Goal: Information Seeking & Learning: Check status

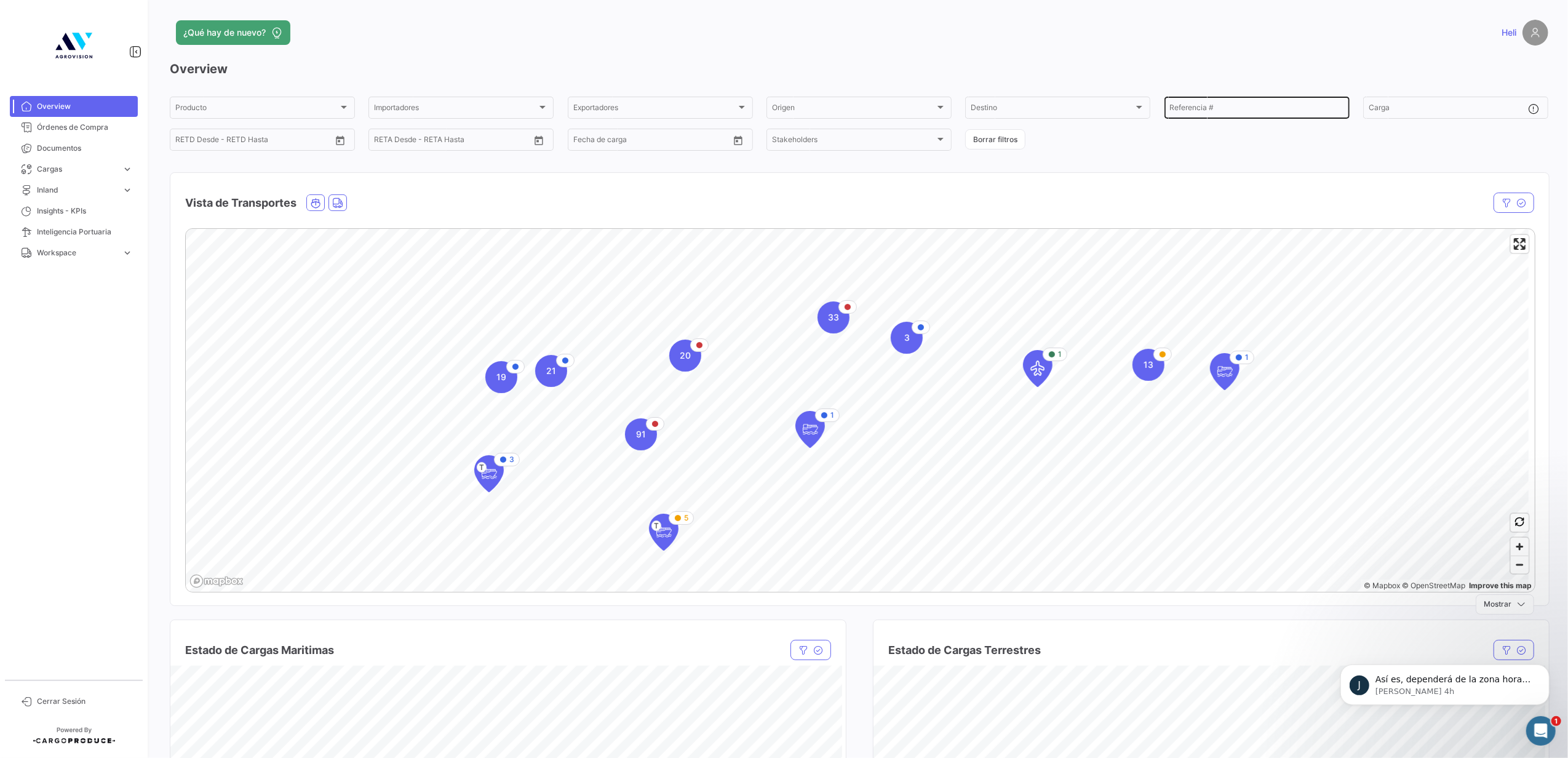
click at [1209, 107] on input "Referencia #" at bounding box center [1256, 109] width 174 height 8
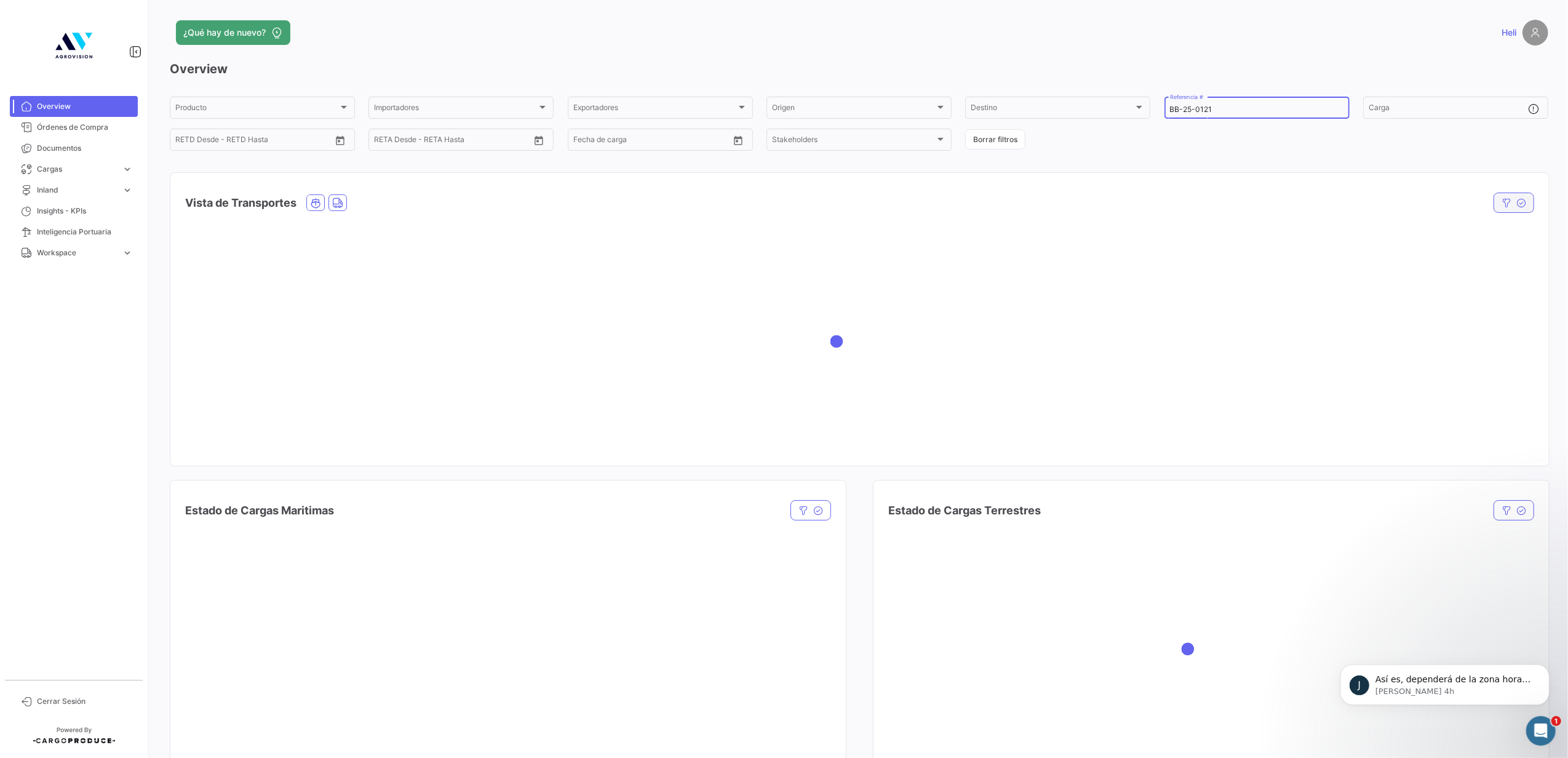
type input "BB-25-0121"
click at [1504, 204] on button "button" at bounding box center [1514, 203] width 41 height 20
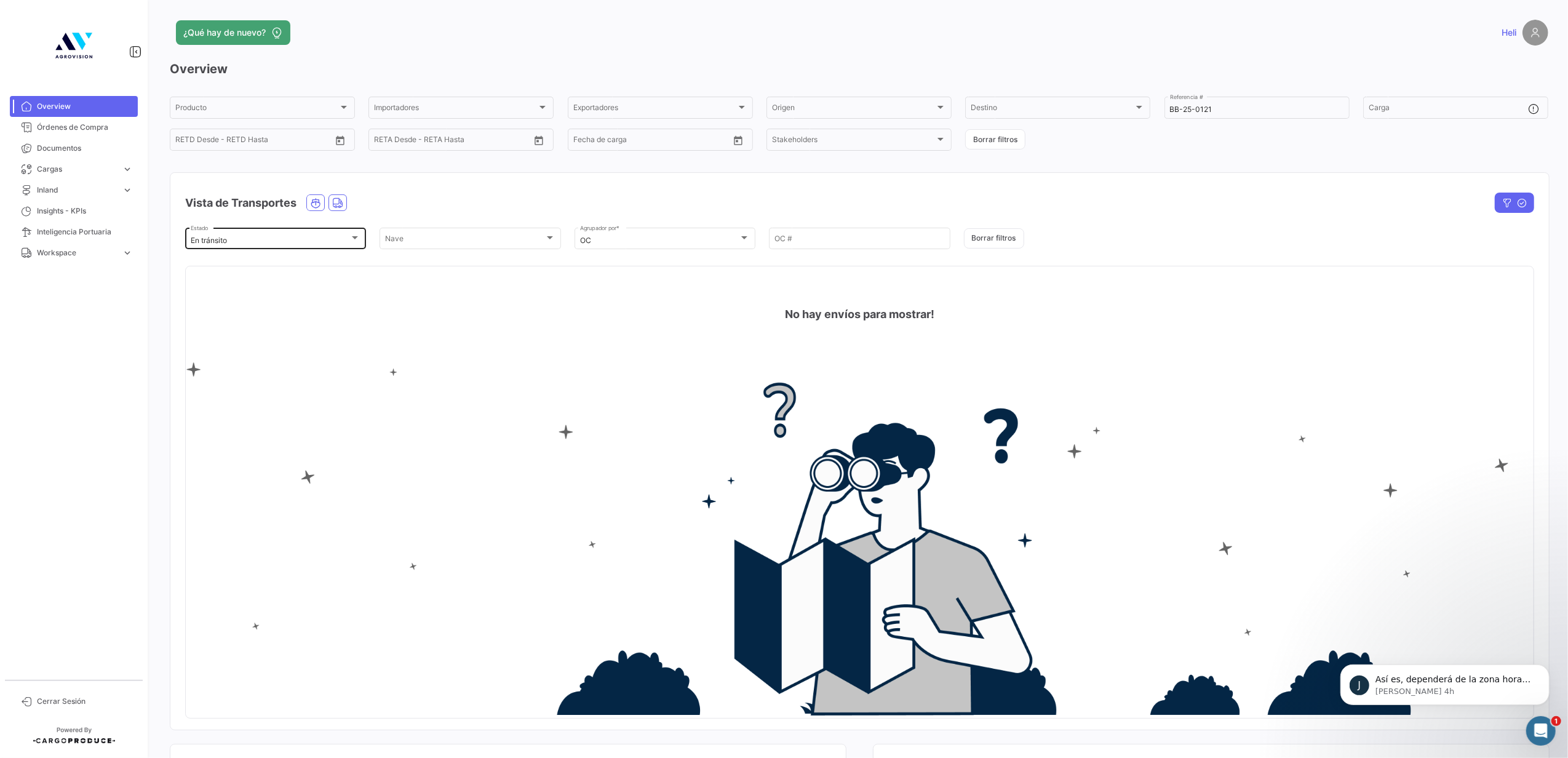
click at [305, 234] on div "En tránsito Estado" at bounding box center [275, 238] width 169 height 24
click at [215, 184] on div "Seleccionar todas" at bounding box center [272, 175] width 212 height 22
click at [675, 173] on div at bounding box center [784, 379] width 1568 height 758
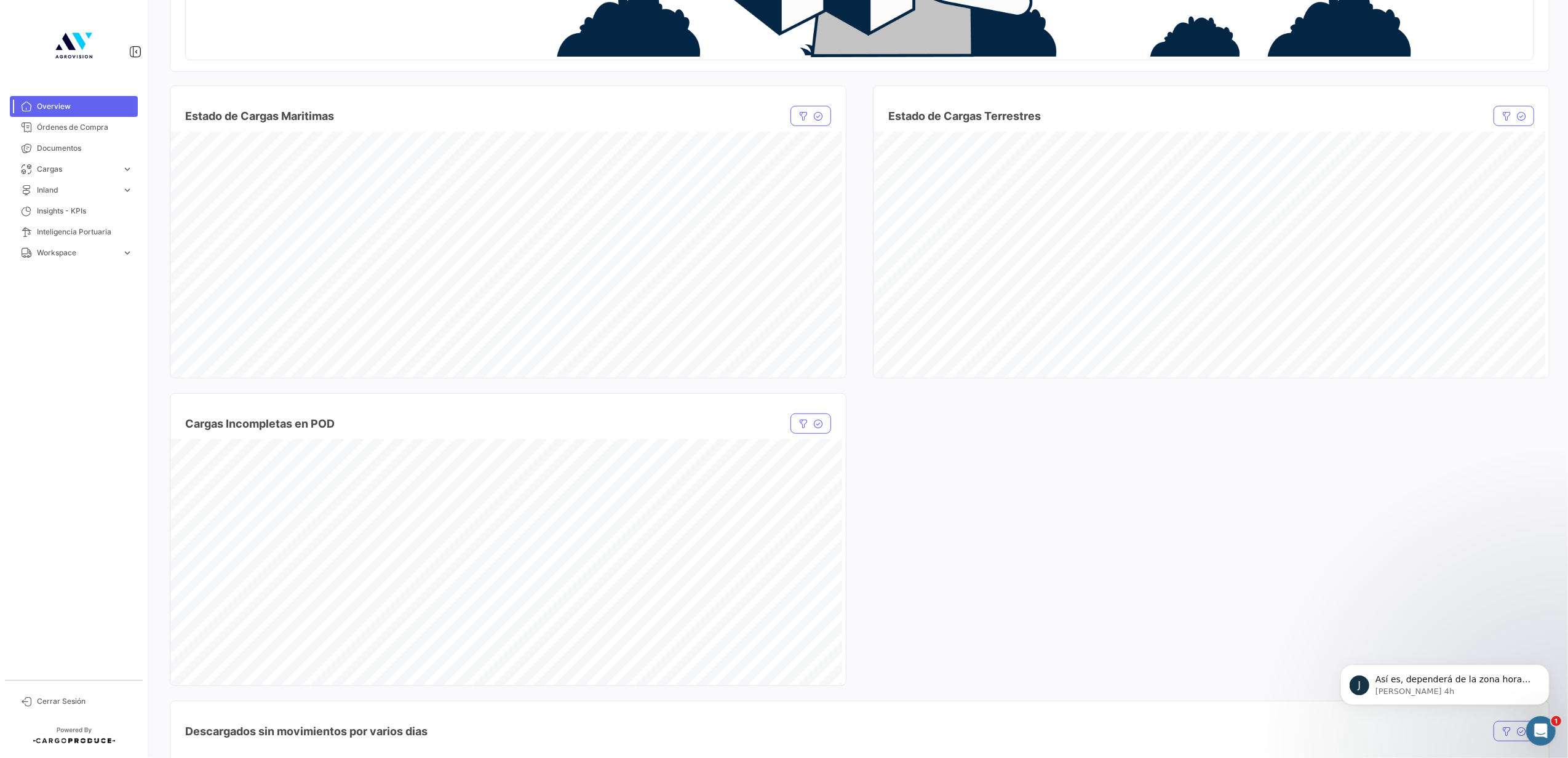
scroll to position [496, 0]
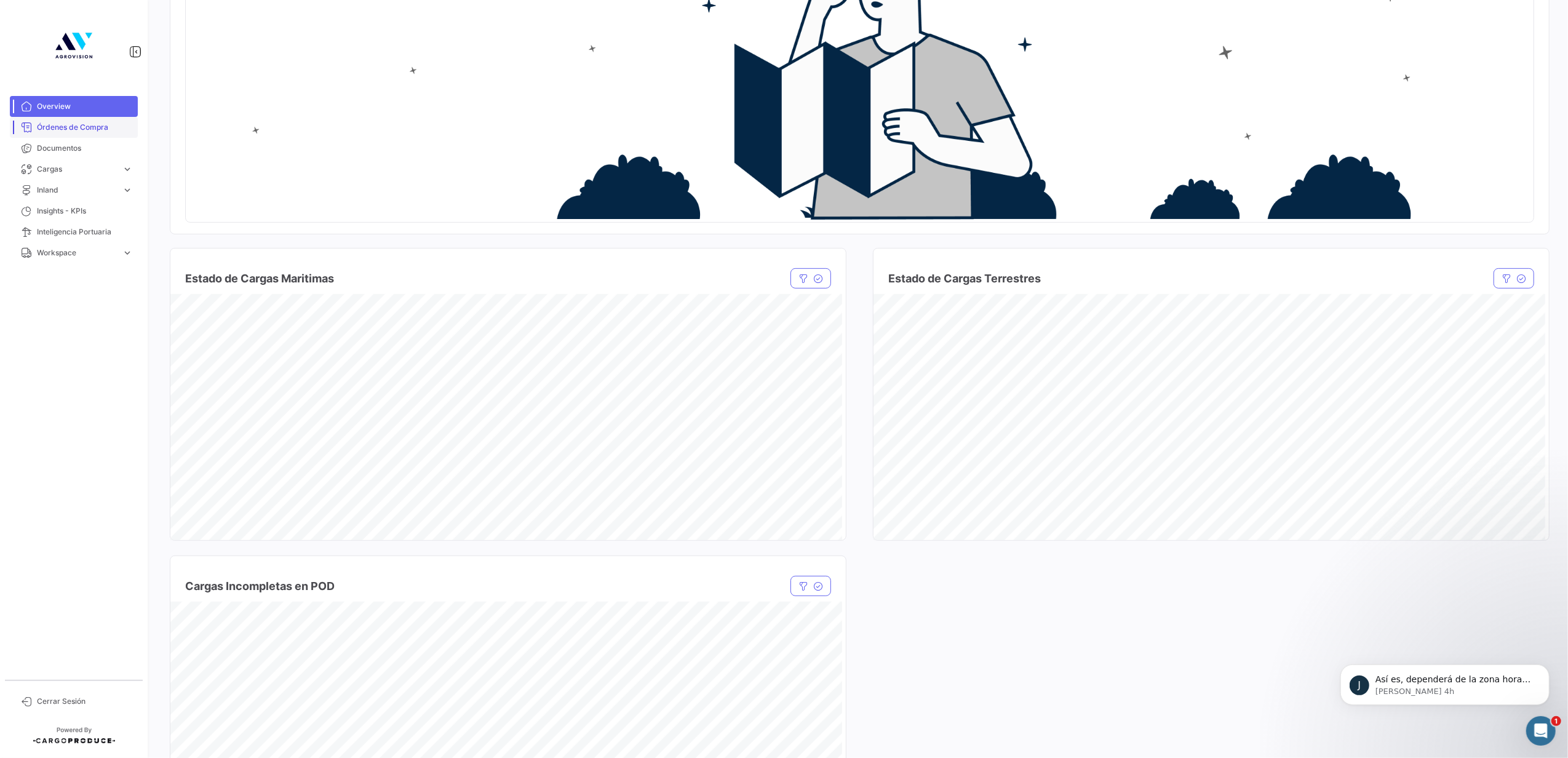
click at [122, 122] on span "Órdenes de Compra" at bounding box center [85, 127] width 96 height 11
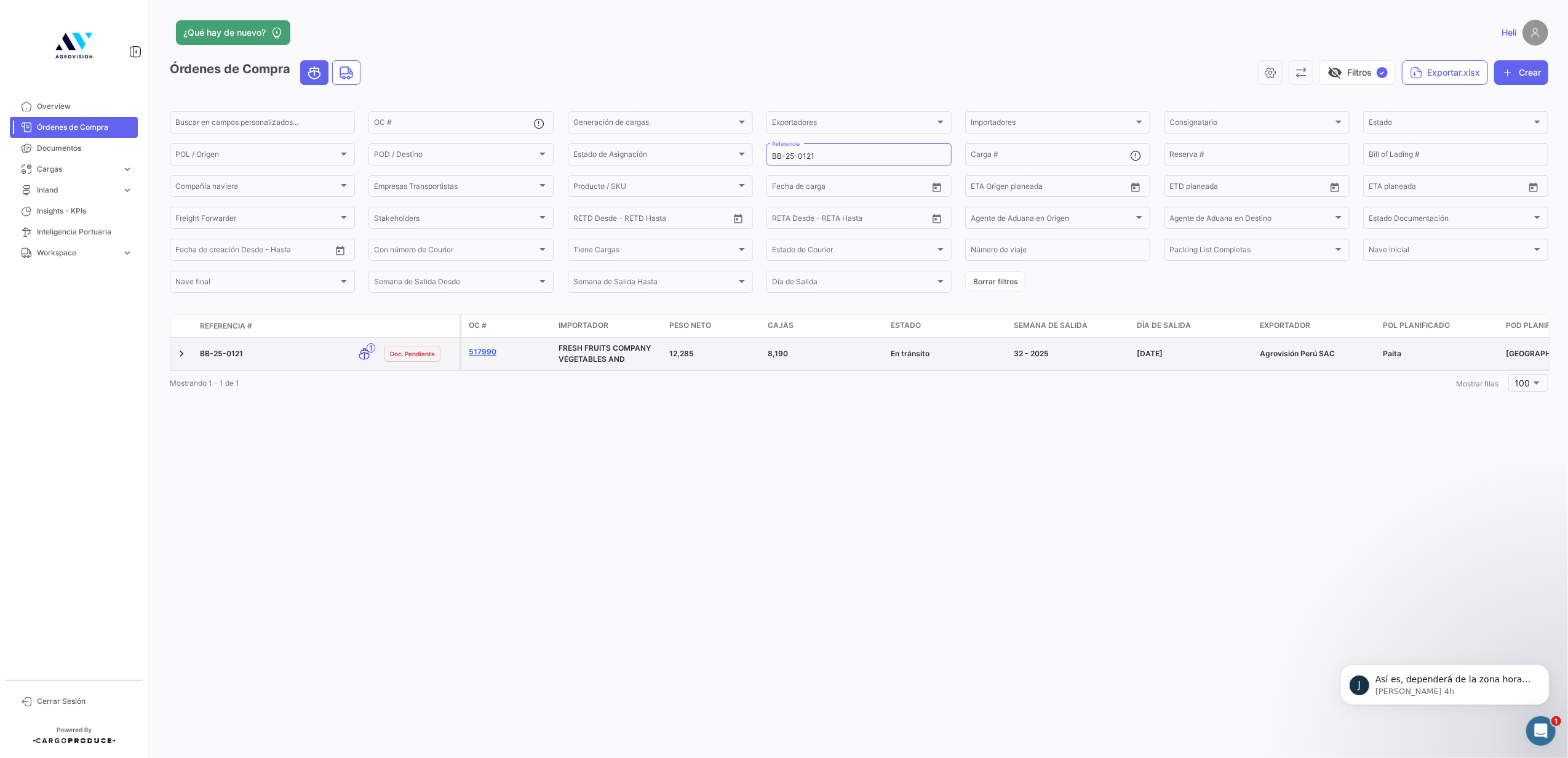
click at [473, 353] on link "517990" at bounding box center [508, 352] width 80 height 11
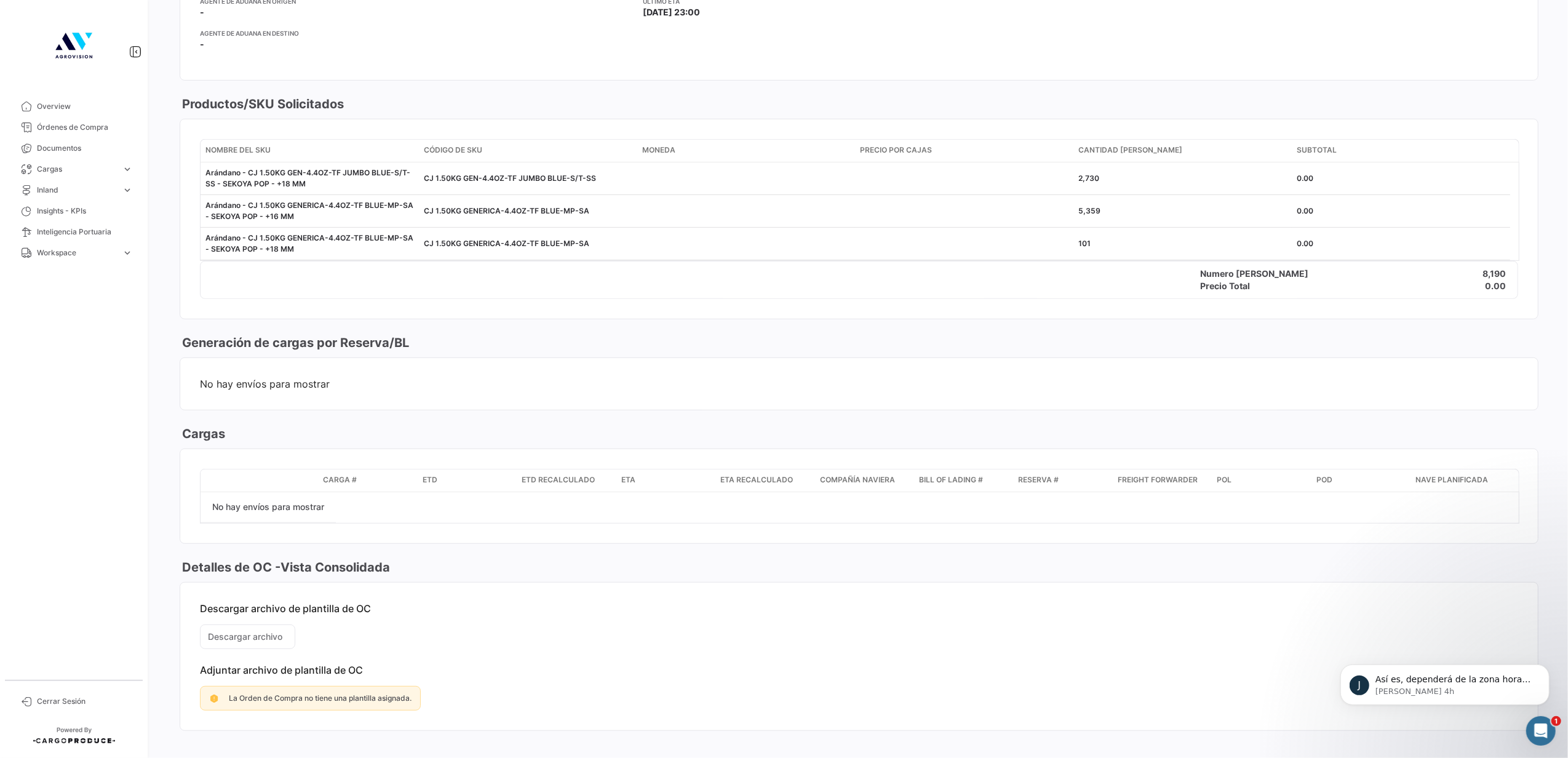
scroll to position [492, 0]
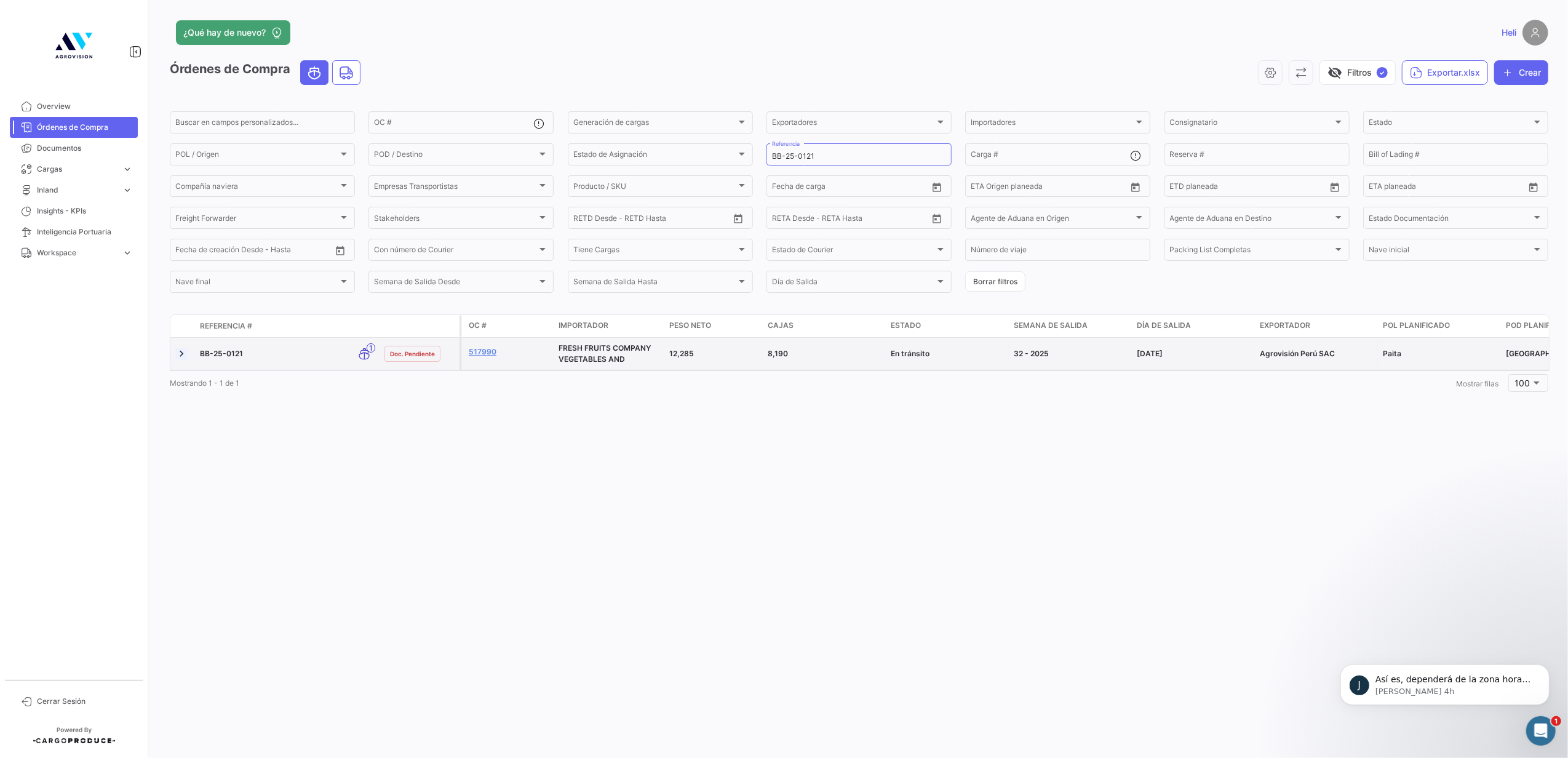
click at [180, 356] on link at bounding box center [180, 353] width 12 height 12
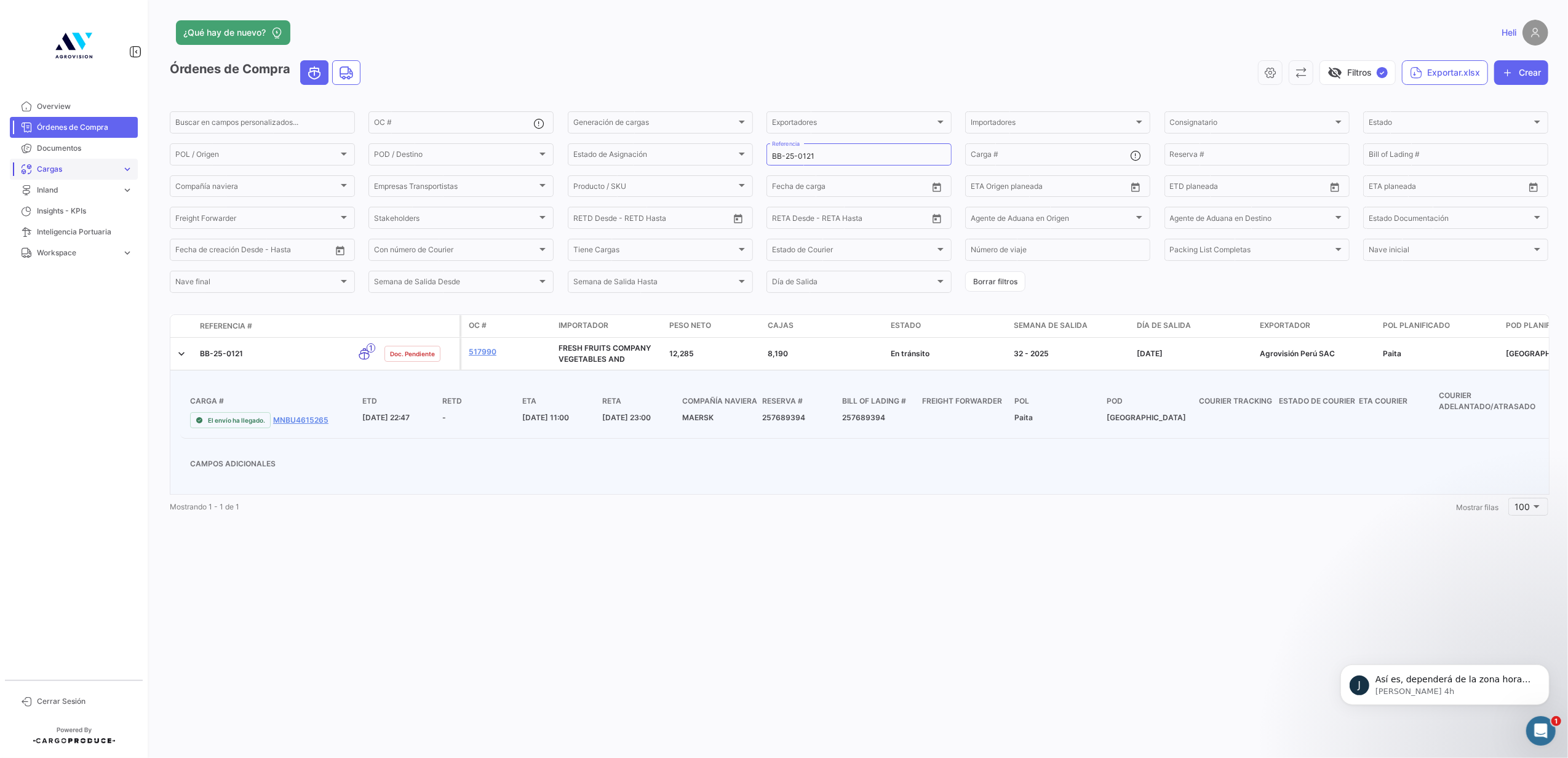
click at [107, 168] on span "Cargas" at bounding box center [76, 169] width 80 height 11
click at [99, 204] on span "Cargas Marítimas" at bounding box center [82, 194] width 110 height 21
click at [95, 198] on link "Cargas Marítimas" at bounding box center [82, 195] width 110 height 18
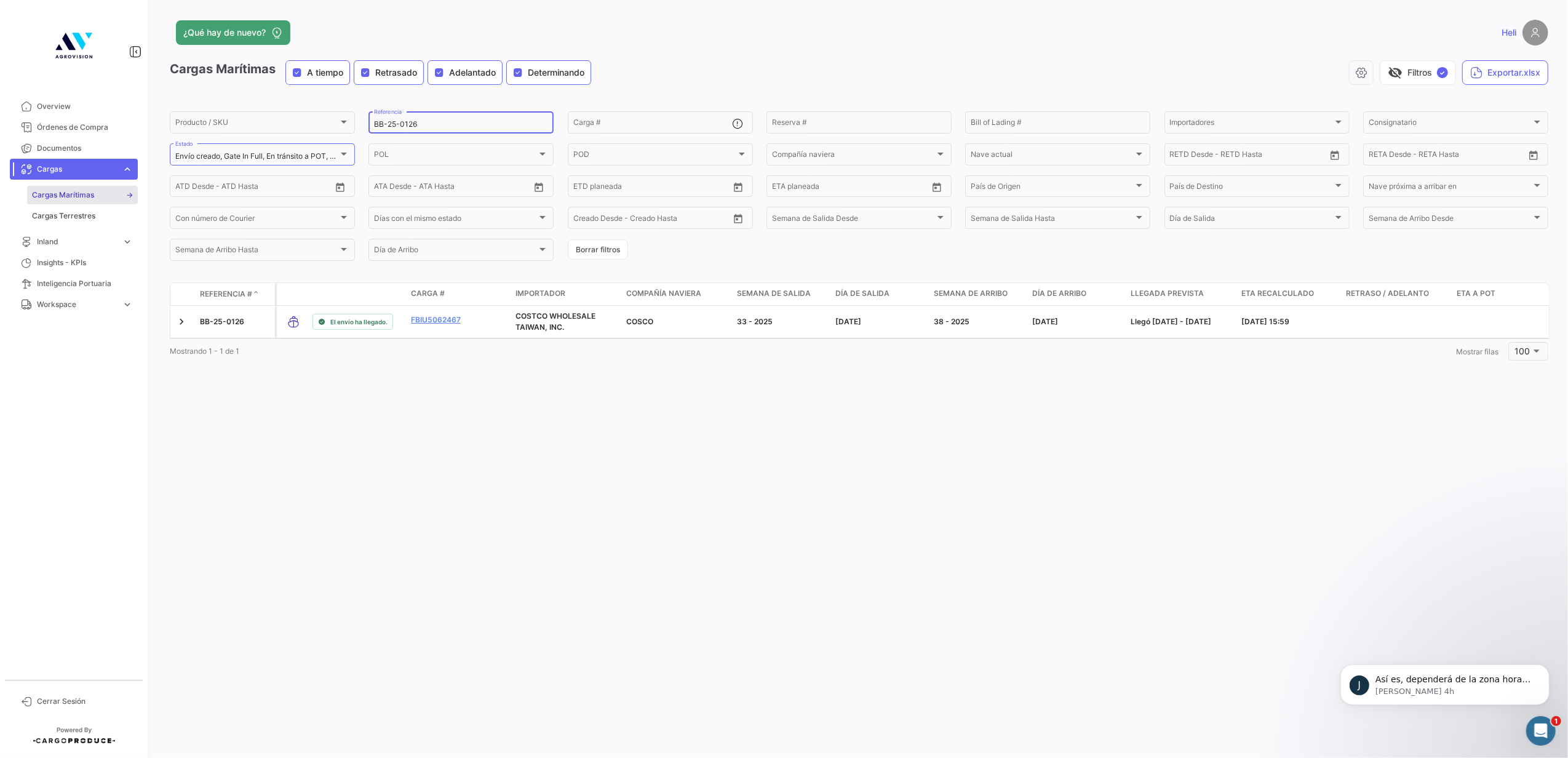
click at [441, 122] on input "BB-25-0126" at bounding box center [460, 123] width 174 height 8
type input "BB-25-0121"
click at [343, 150] on div at bounding box center [343, 154] width 11 height 10
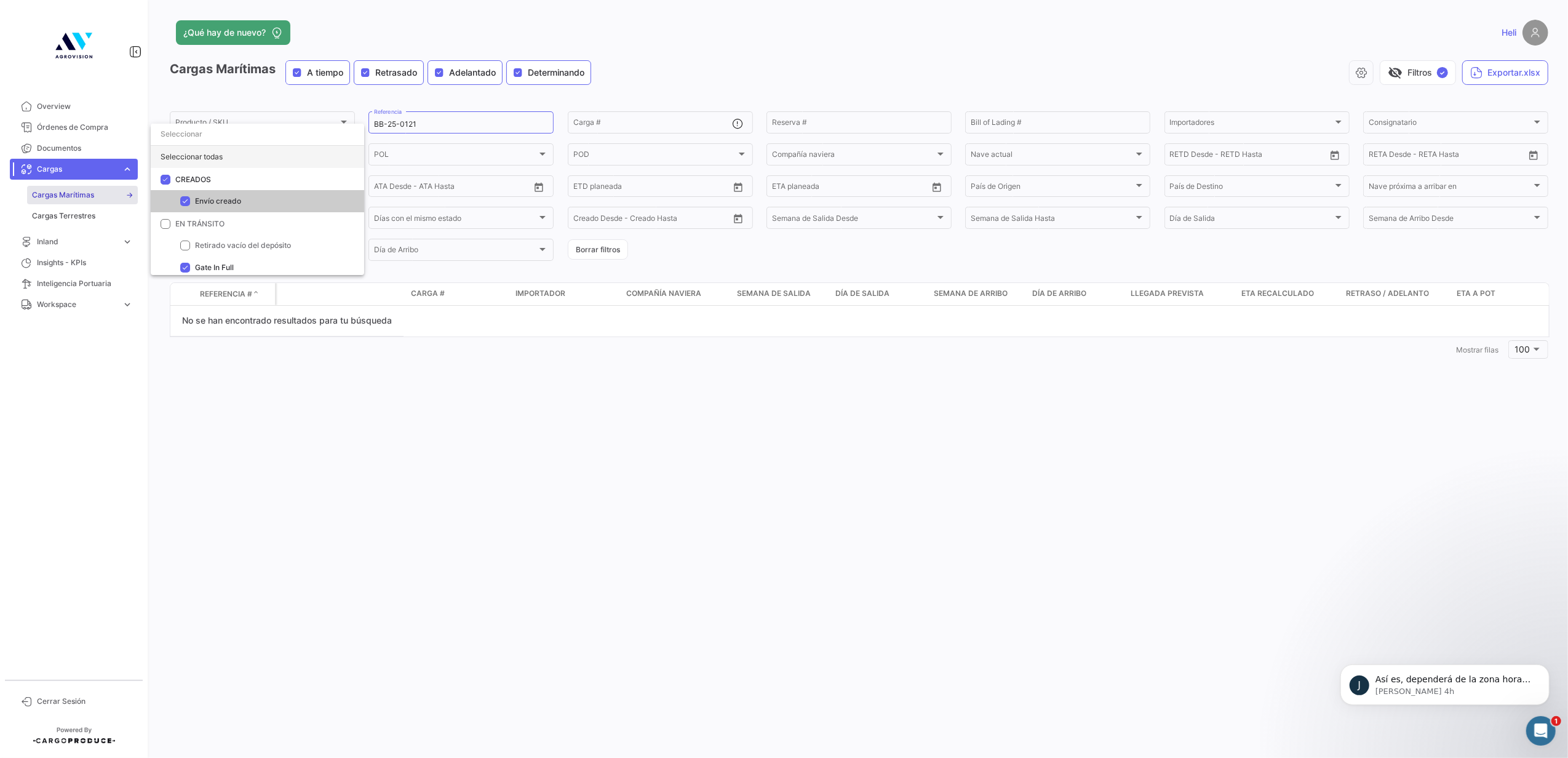
click at [195, 153] on div "Seleccionar todas" at bounding box center [258, 157] width 214 height 22
checkbox input "true"
click at [168, 321] on div at bounding box center [784, 379] width 1568 height 758
click at [90, 136] on link "Órdenes de Compra" at bounding box center [74, 127] width 128 height 21
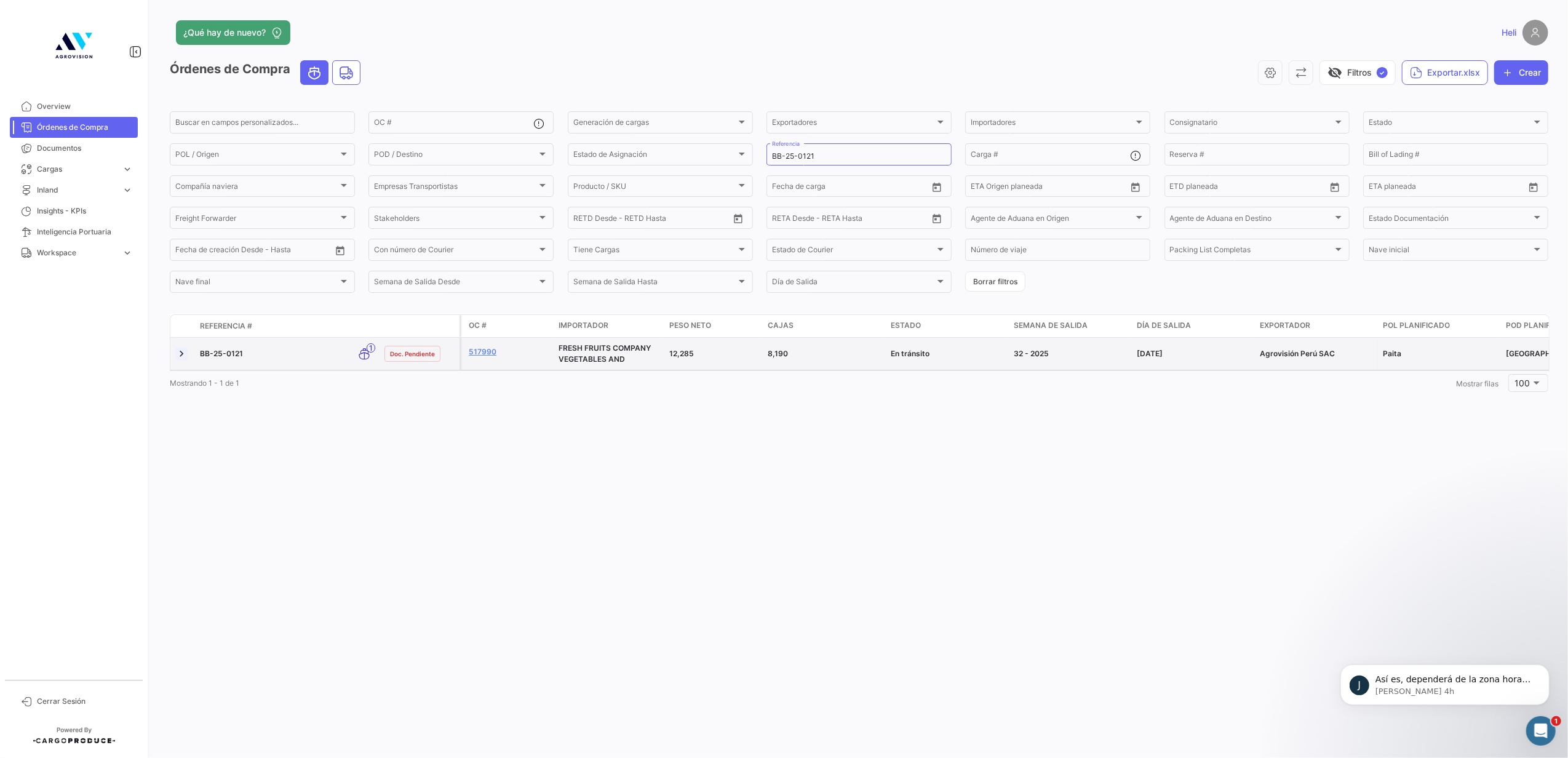
click at [182, 357] on link at bounding box center [180, 353] width 12 height 12
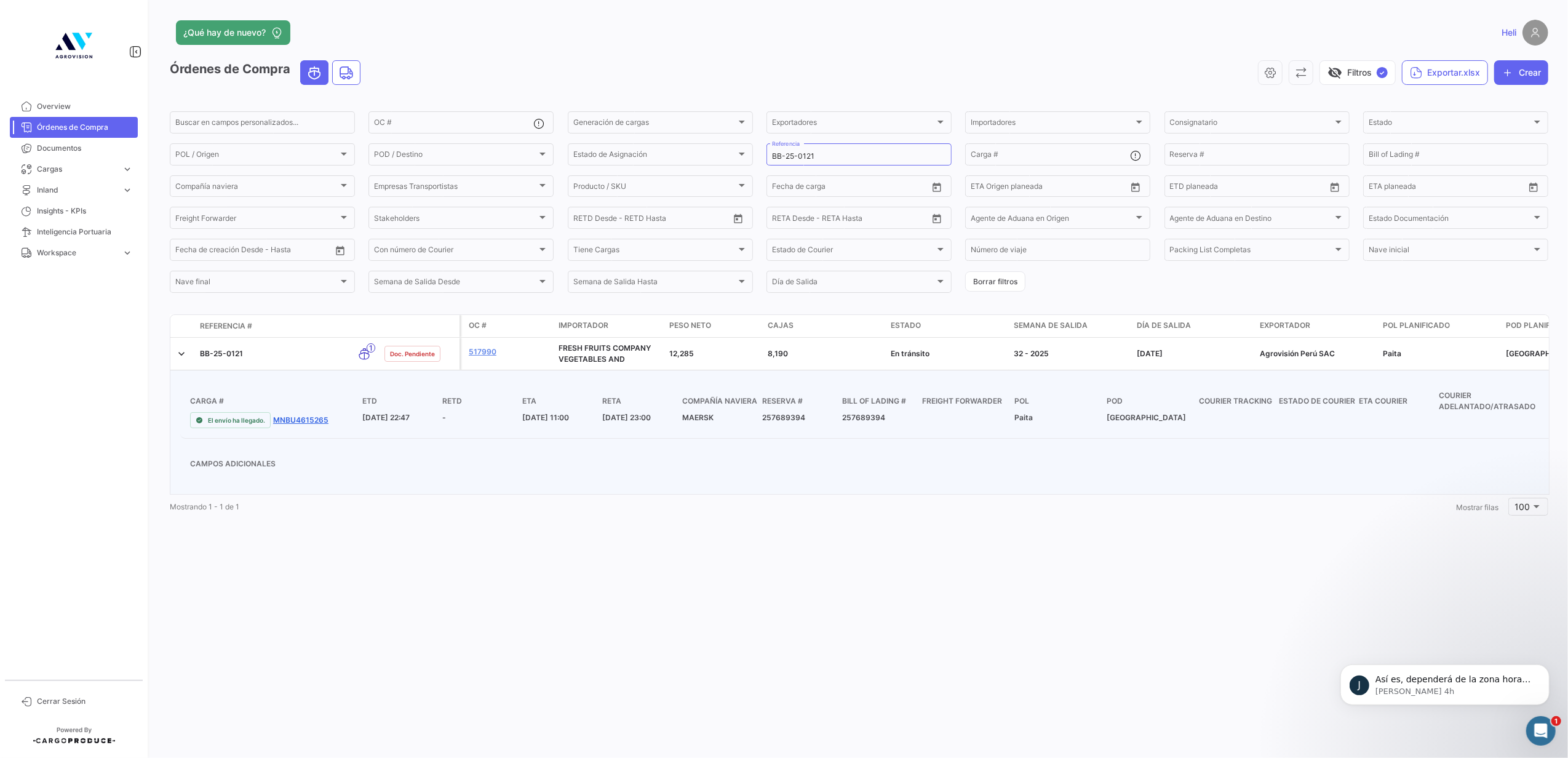
click at [307, 424] on link "MNBU4615265" at bounding box center [301, 420] width 55 height 11
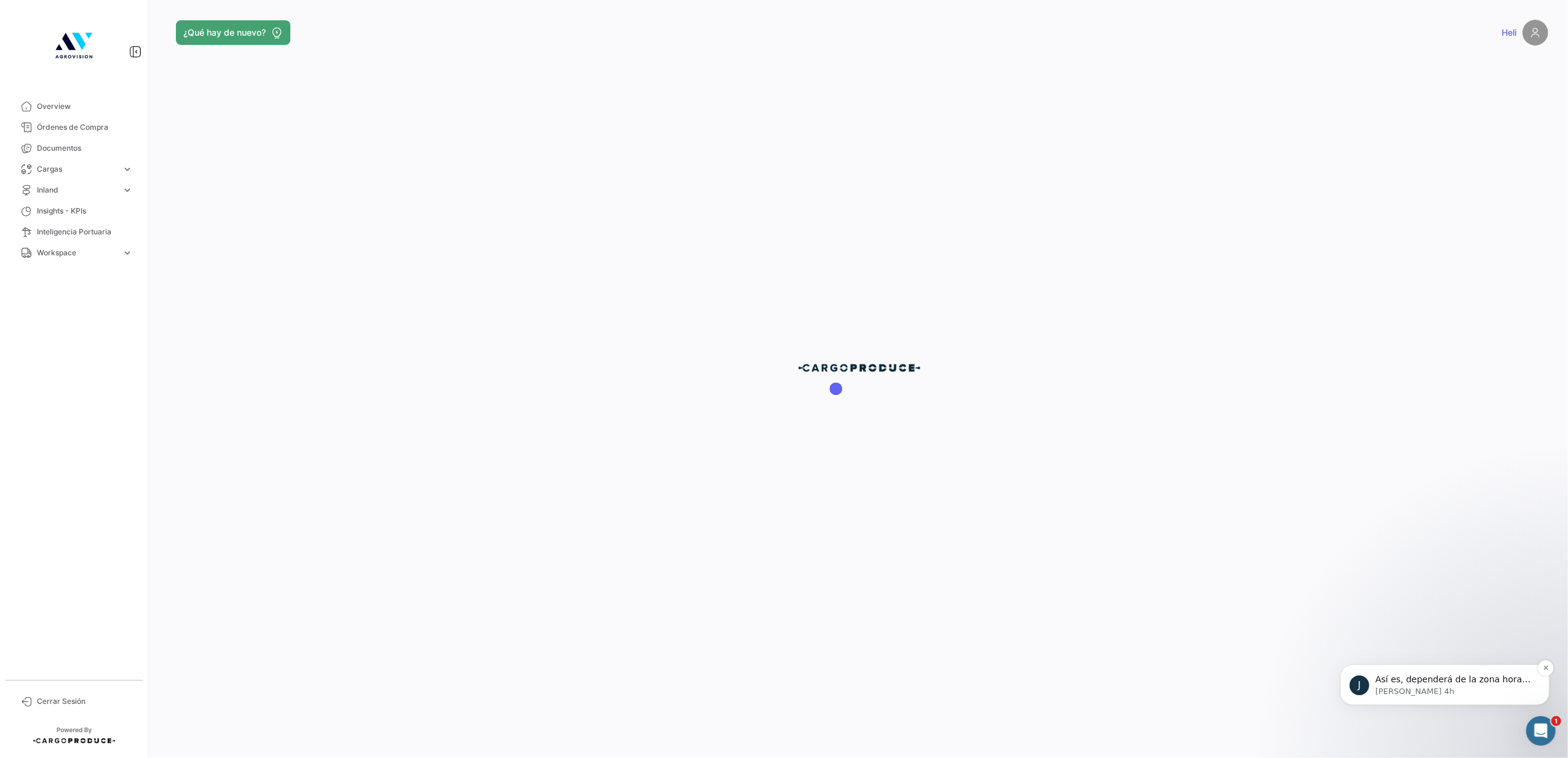
click at [1468, 670] on div "J Así es, dependerá de la zona horaria del puerto en el cual se ejecuten los ev…" at bounding box center [1444, 684] width 209 height 41
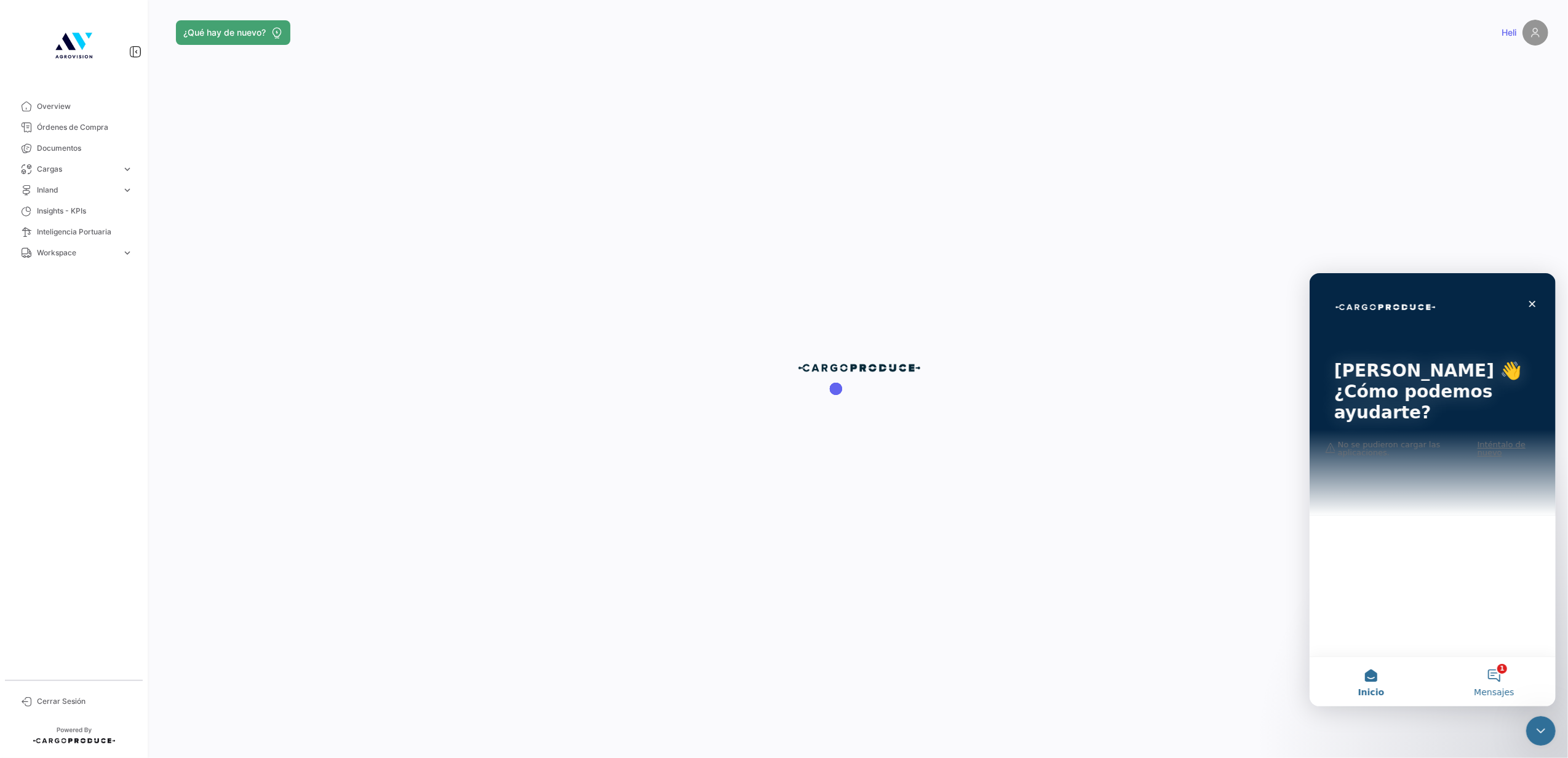
click at [1484, 682] on button "1 Mensajes" at bounding box center [1493, 681] width 123 height 49
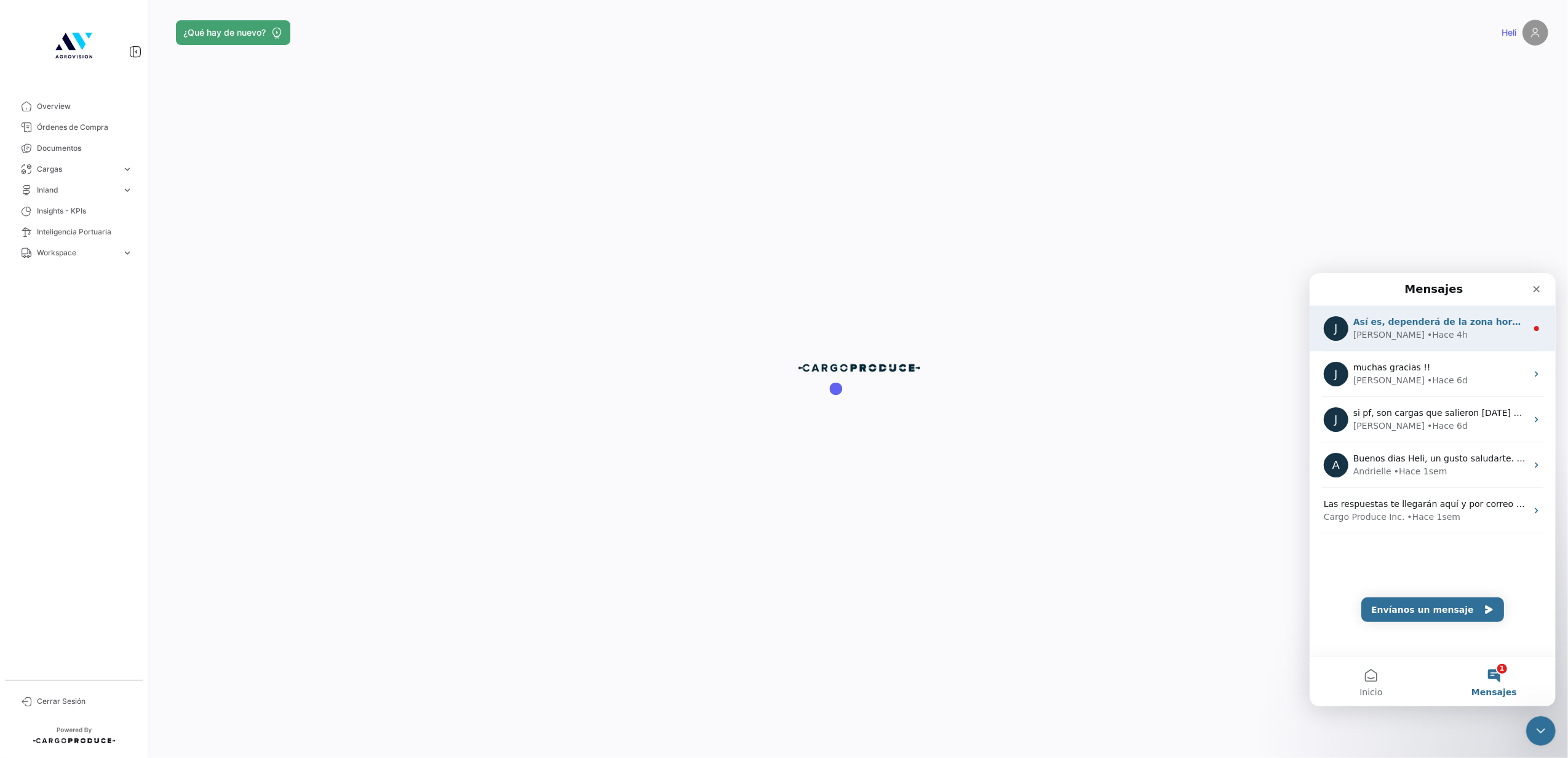
click at [1424, 332] on div "[PERSON_NAME] 4h" at bounding box center [1439, 334] width 173 height 13
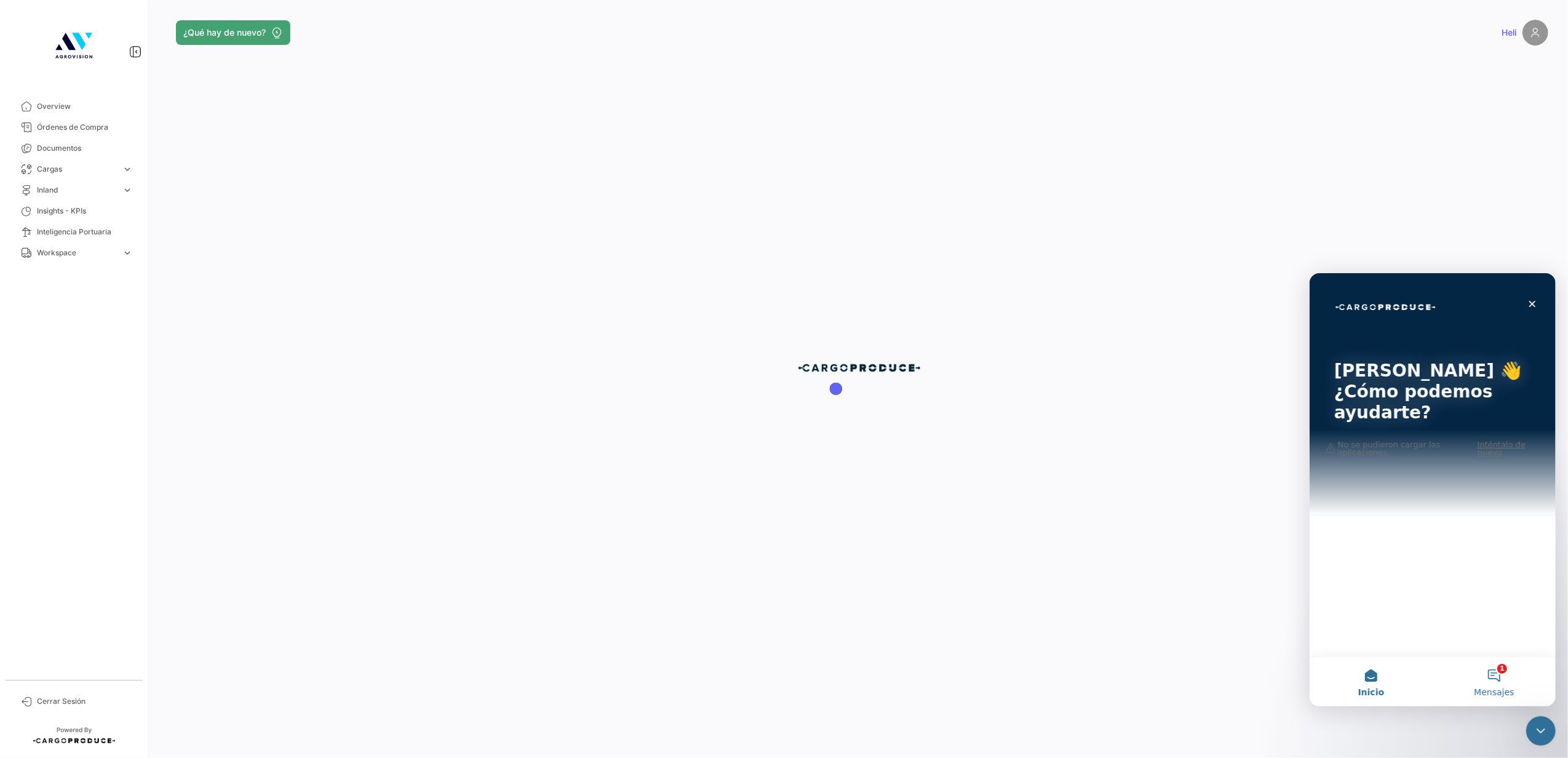
click at [1486, 682] on button "1 Mensajes" at bounding box center [1493, 681] width 123 height 49
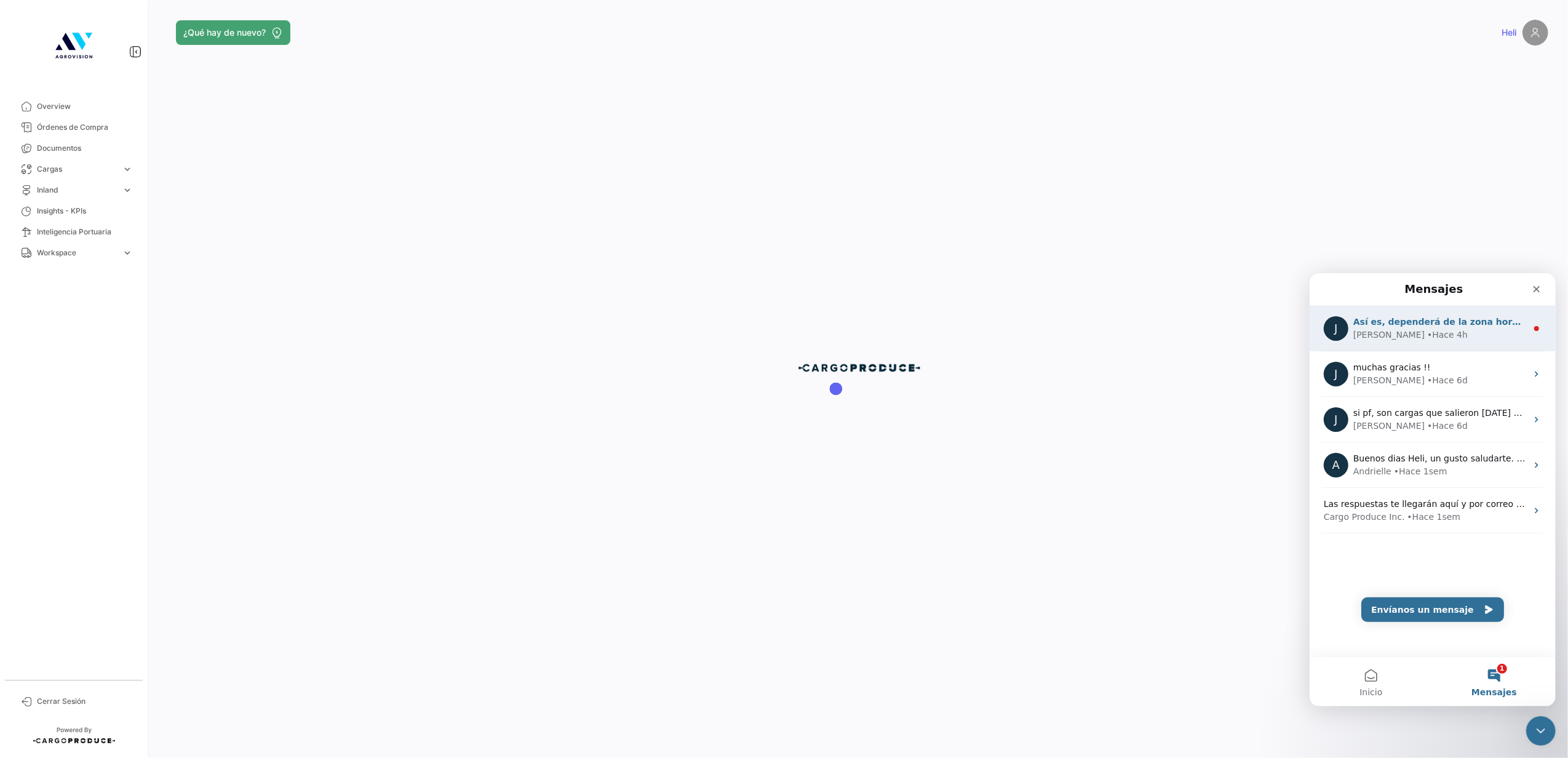
click at [1533, 321] on div "J Así es, dependerá de la zona horaria del puerto en el cual se ejecuten los ev…" at bounding box center [1431, 327] width 246 height 45
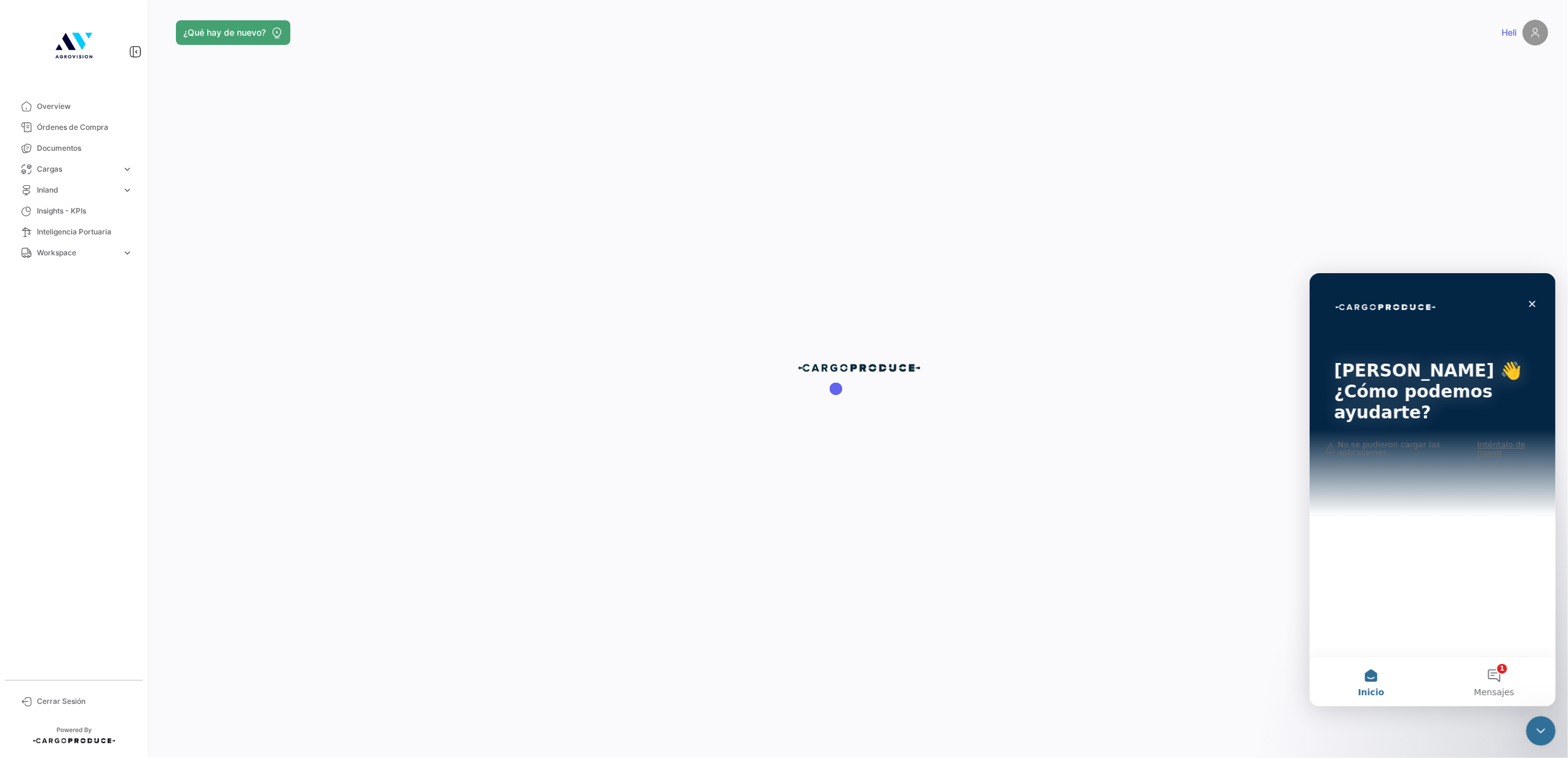
click at [1496, 448] on div "[PERSON_NAME] 👋 ¿Cómo podemos ayudarte?" at bounding box center [1432, 393] width 221 height 242
click at [1499, 445] on div "[PERSON_NAME] 👋 ¿Cómo podemos ayudarte?" at bounding box center [1432, 393] width 221 height 242
click at [1482, 670] on button "1 Mensajes" at bounding box center [1493, 681] width 123 height 49
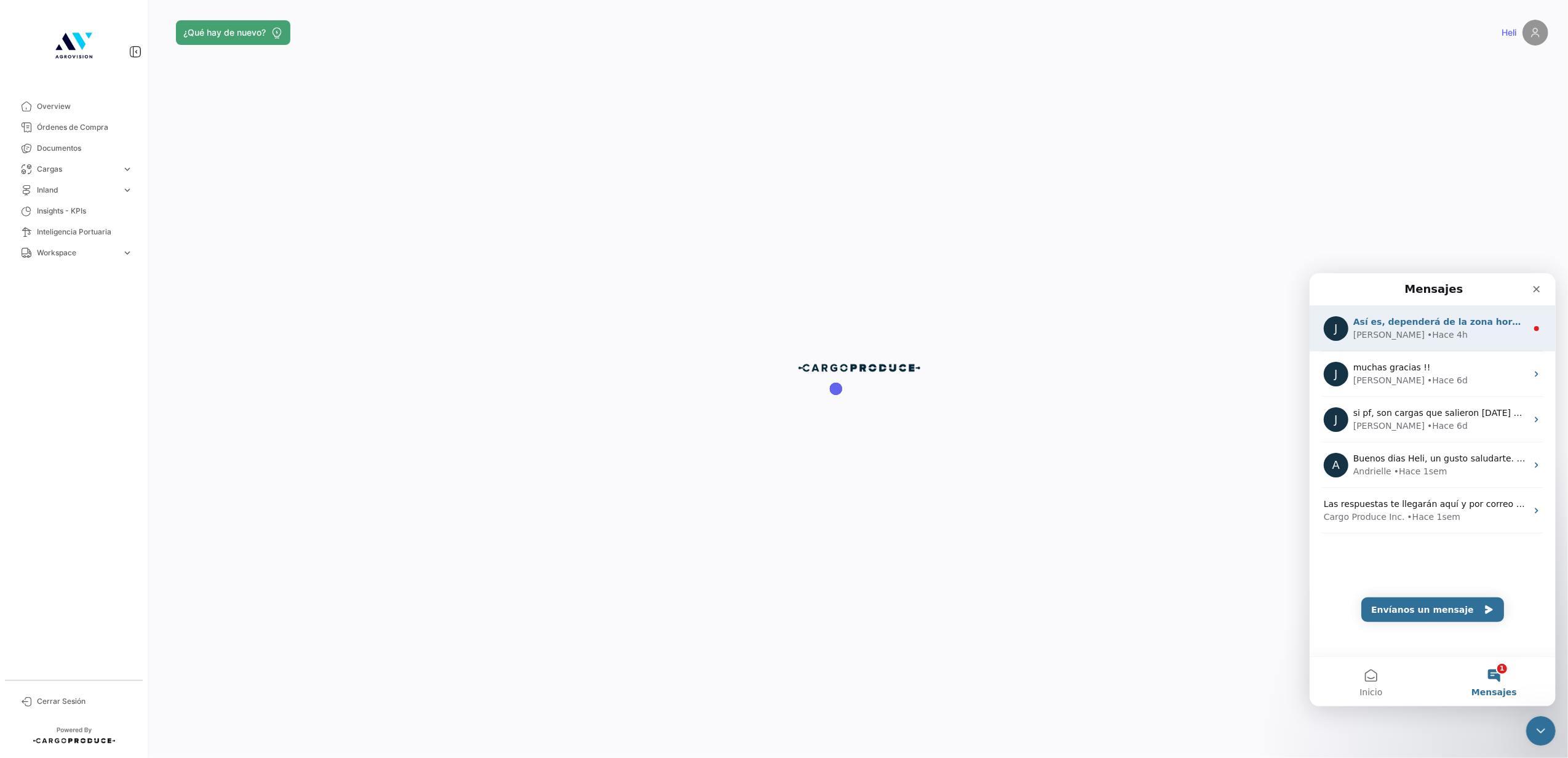
click at [1531, 327] on icon "Intercom Messenger" at bounding box center [1536, 328] width 10 height 10
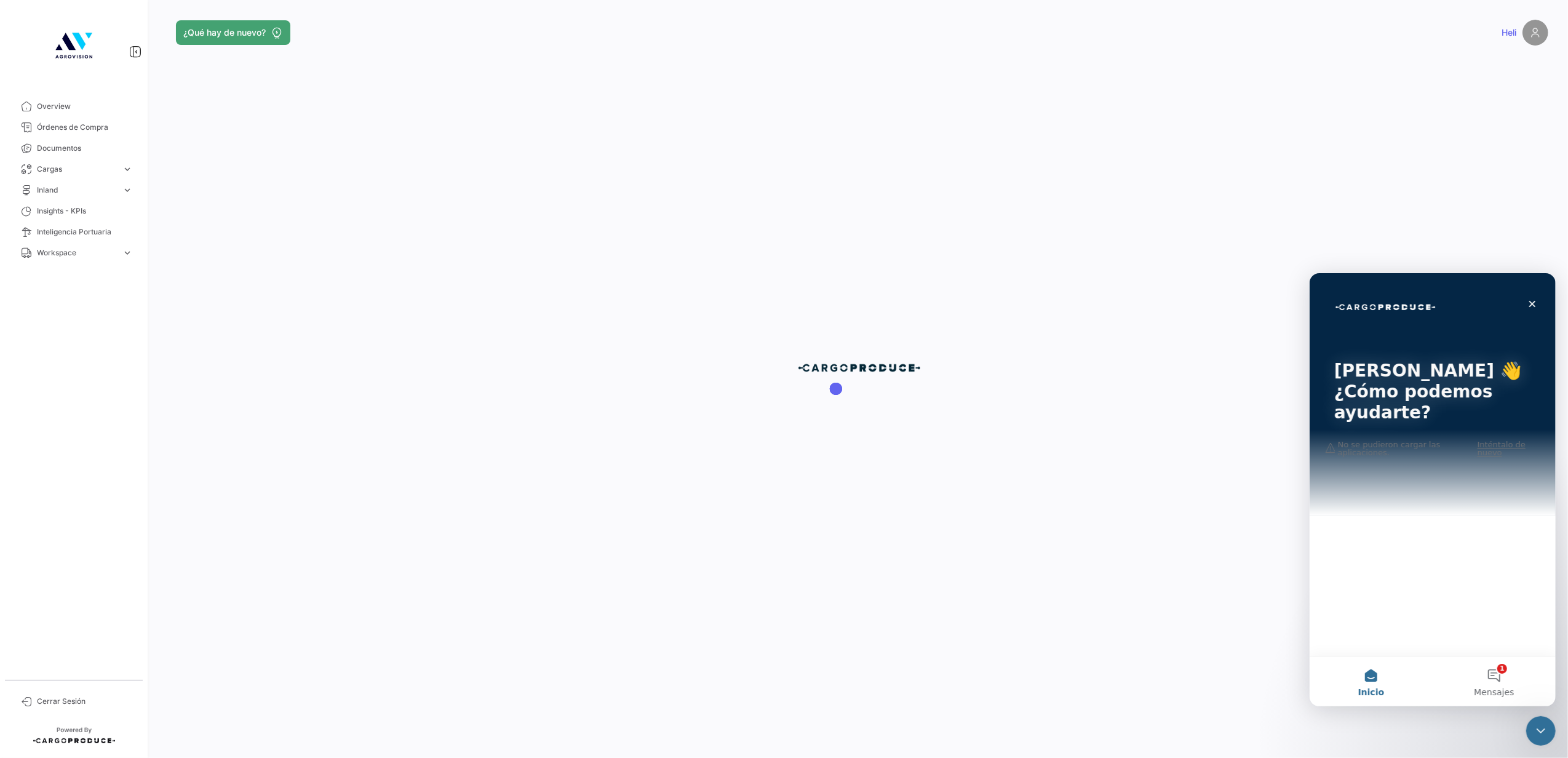
click at [1522, 327] on div "[PERSON_NAME] 👋 ¿Cómo podemos ayudarte?" at bounding box center [1432, 393] width 221 height 242
click at [1531, 296] on div "Cerrar" at bounding box center [1531, 303] width 22 height 22
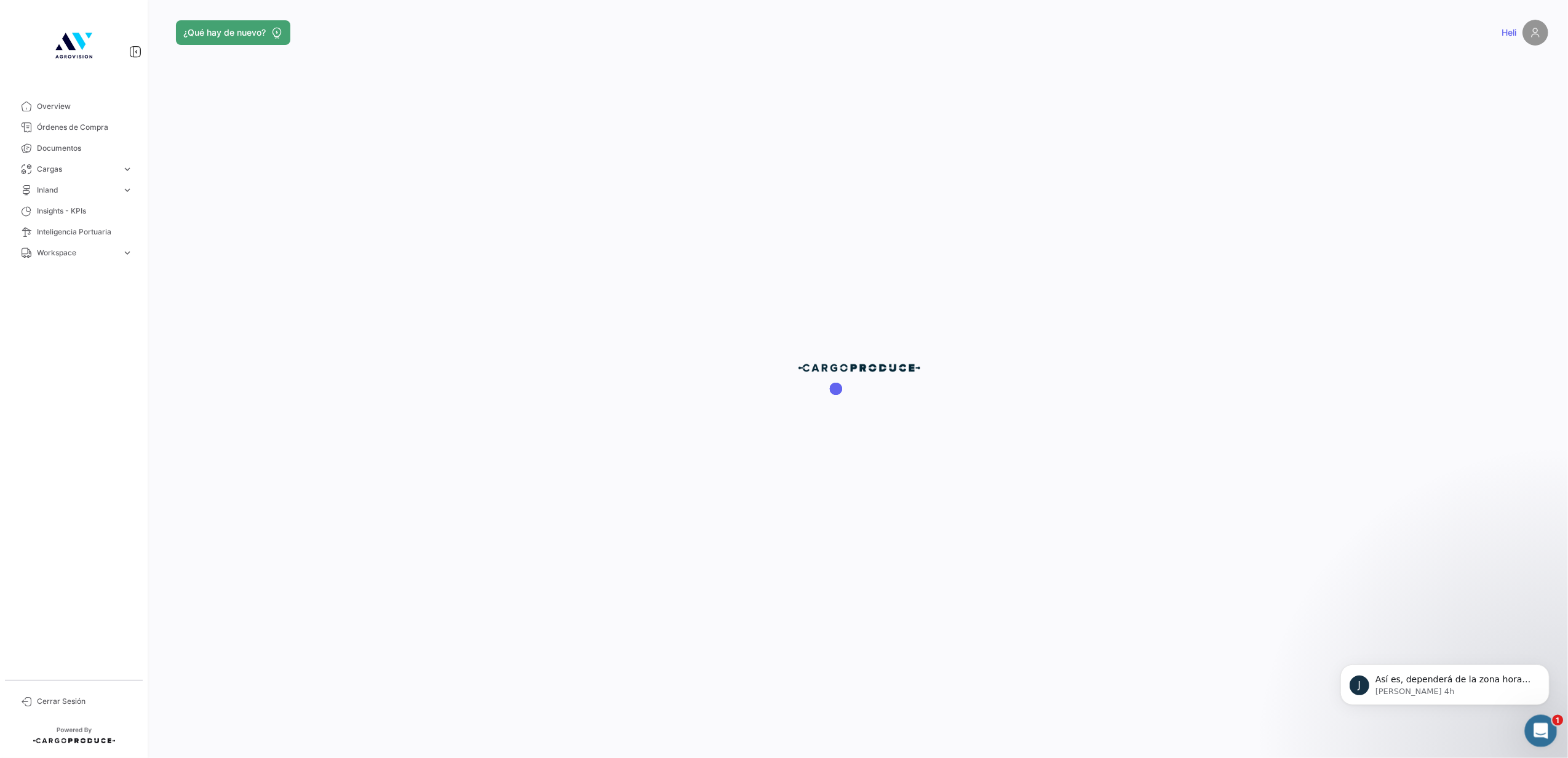
click at [1541, 723] on icon "Abrir Intercom Messenger" at bounding box center [1539, 729] width 20 height 20
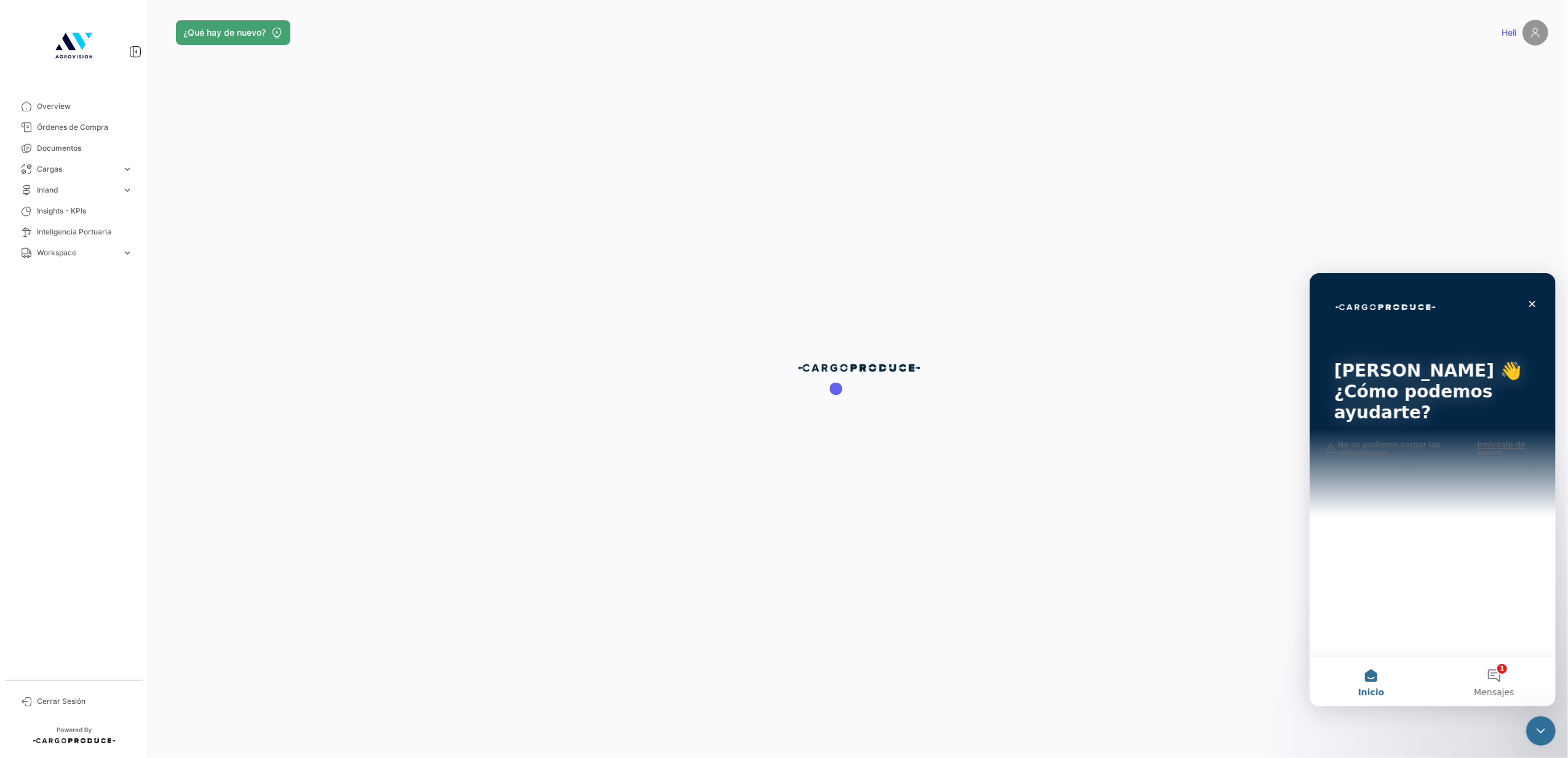
click at [1385, 492] on div "[PERSON_NAME] 👋 ¿Cómo podemos ayudarte?" at bounding box center [1432, 393] width 221 height 242
click at [1376, 444] on div "[PERSON_NAME] 👋 ¿Cómo podemos ayudarte?" at bounding box center [1432, 393] width 221 height 242
click at [1497, 683] on button "1 Mensajes" at bounding box center [1493, 681] width 123 height 49
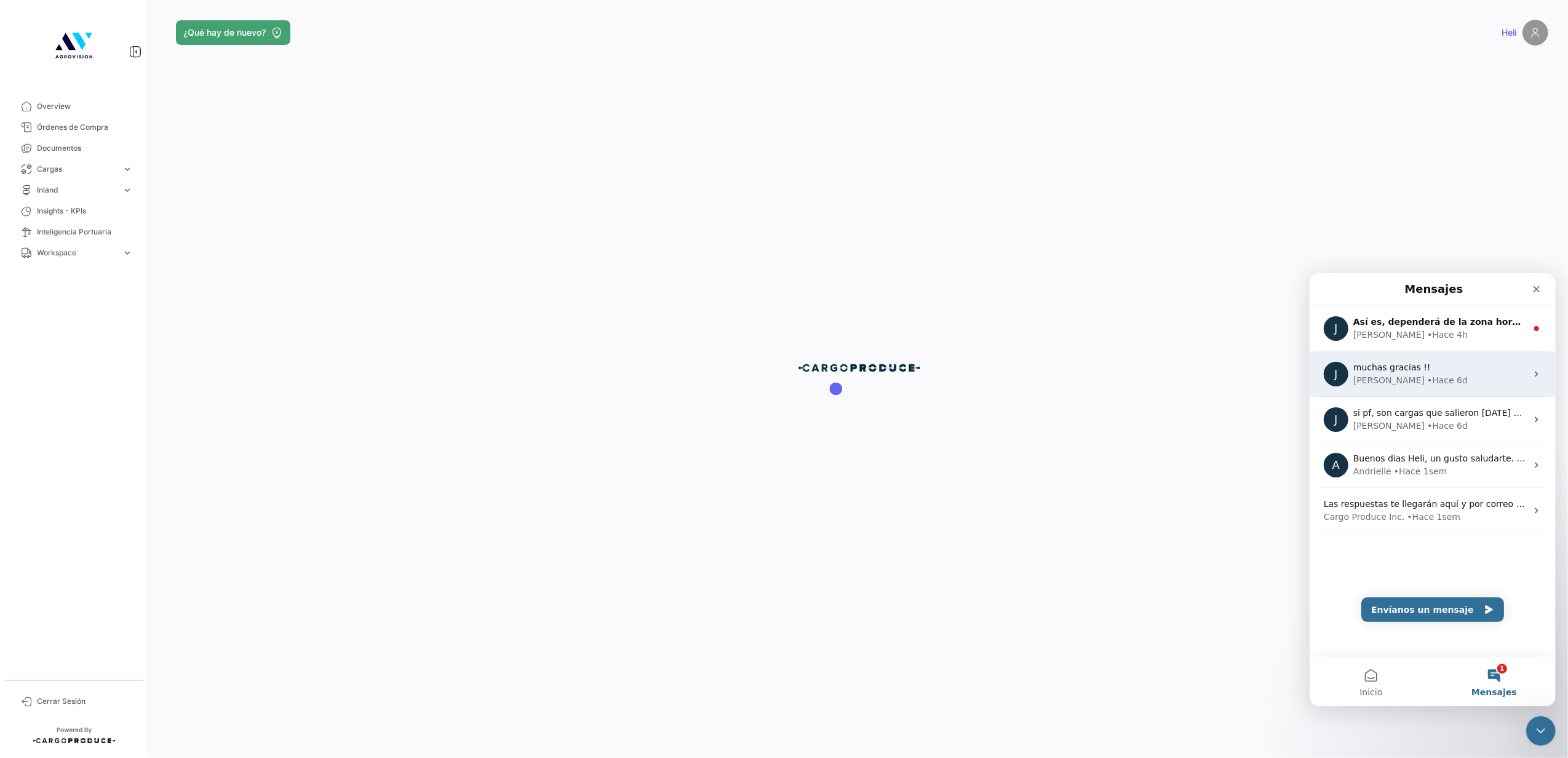
click at [1425, 379] on div "[PERSON_NAME] 6d" at bounding box center [1439, 379] width 173 height 13
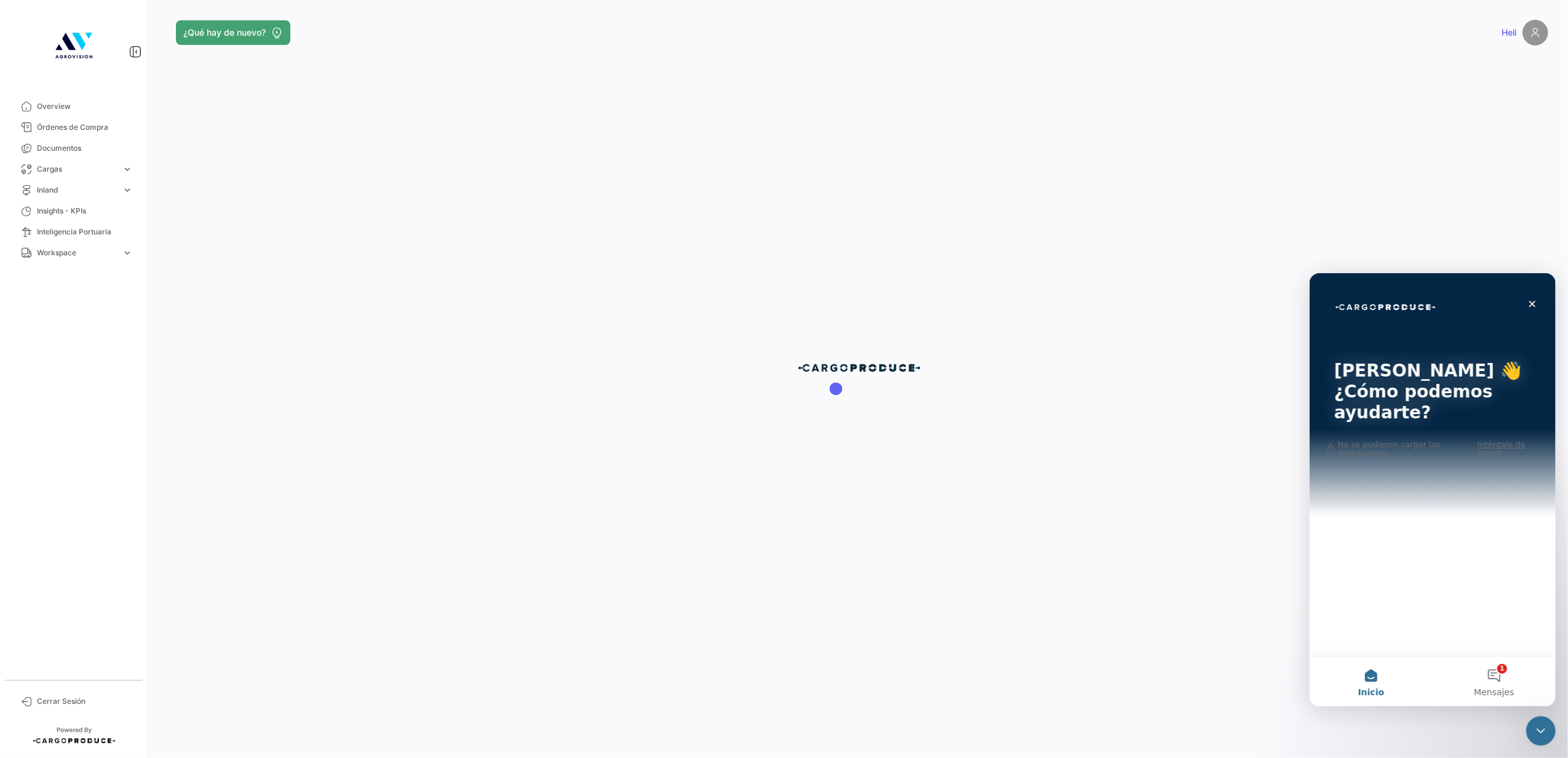
click at [1361, 470] on div "[PERSON_NAME] 👋 ¿Cómo podemos ayudarte?" at bounding box center [1432, 393] width 221 height 242
click at [1499, 440] on div "[PERSON_NAME] 👋 ¿Cómo podemos ayudarte?" at bounding box center [1432, 393] width 221 height 242
click at [1481, 682] on button "1 Mensajes" at bounding box center [1493, 681] width 123 height 49
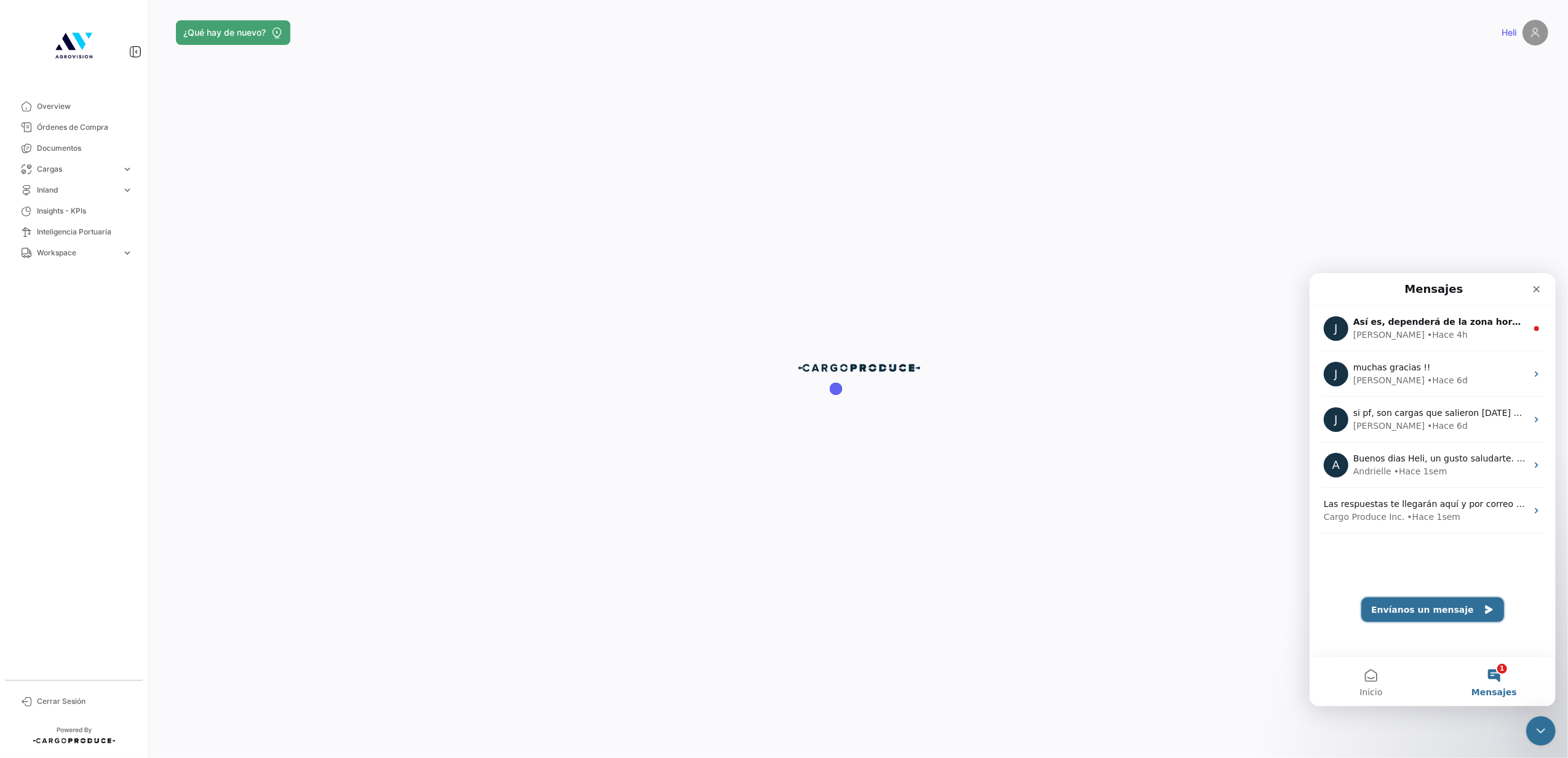
click at [1484, 606] on icon "Envíanos un mensaje" at bounding box center [1488, 609] width 7 height 8
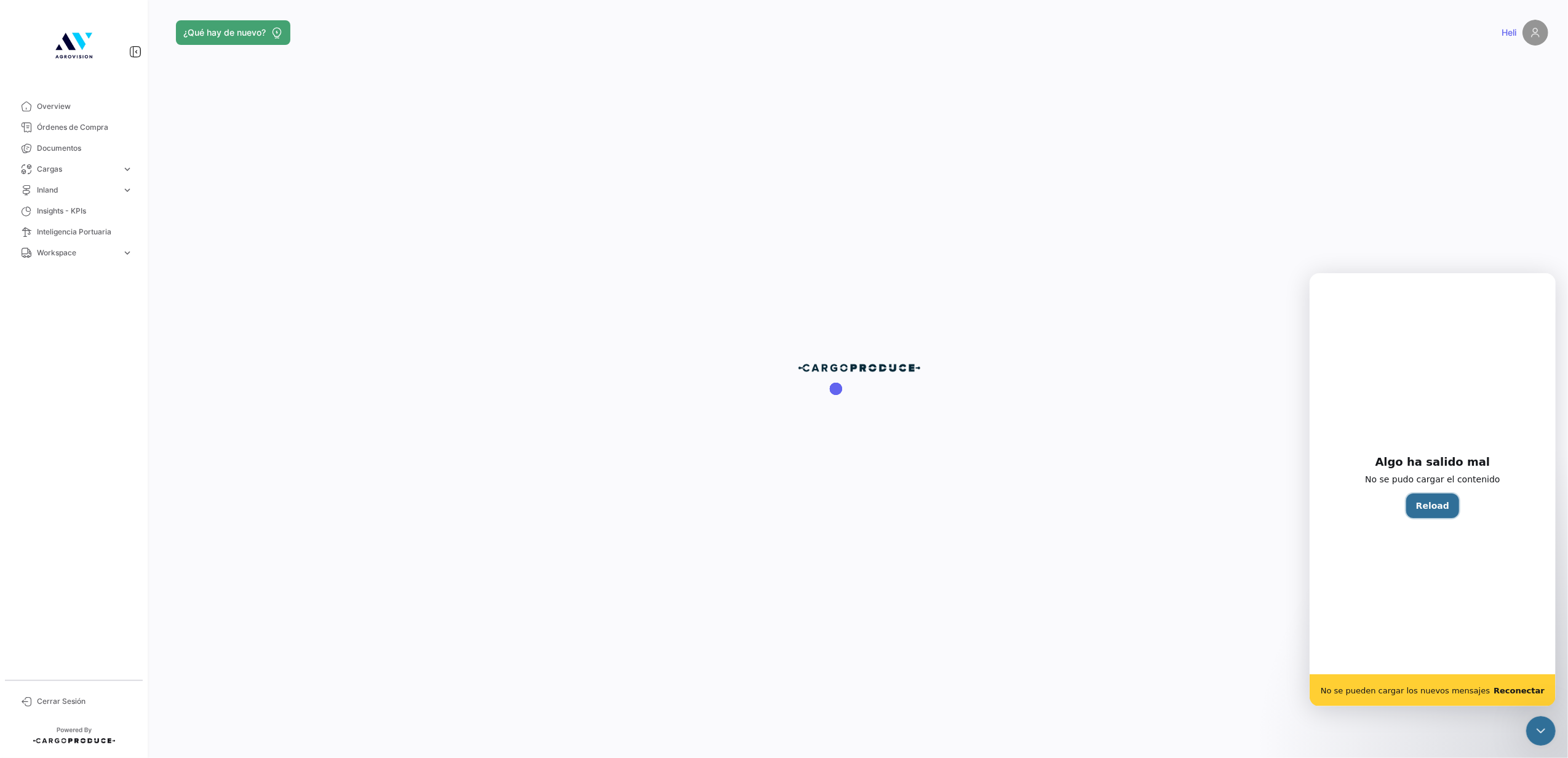
click at [1447, 505] on button "Reload" at bounding box center [1431, 505] width 52 height 25
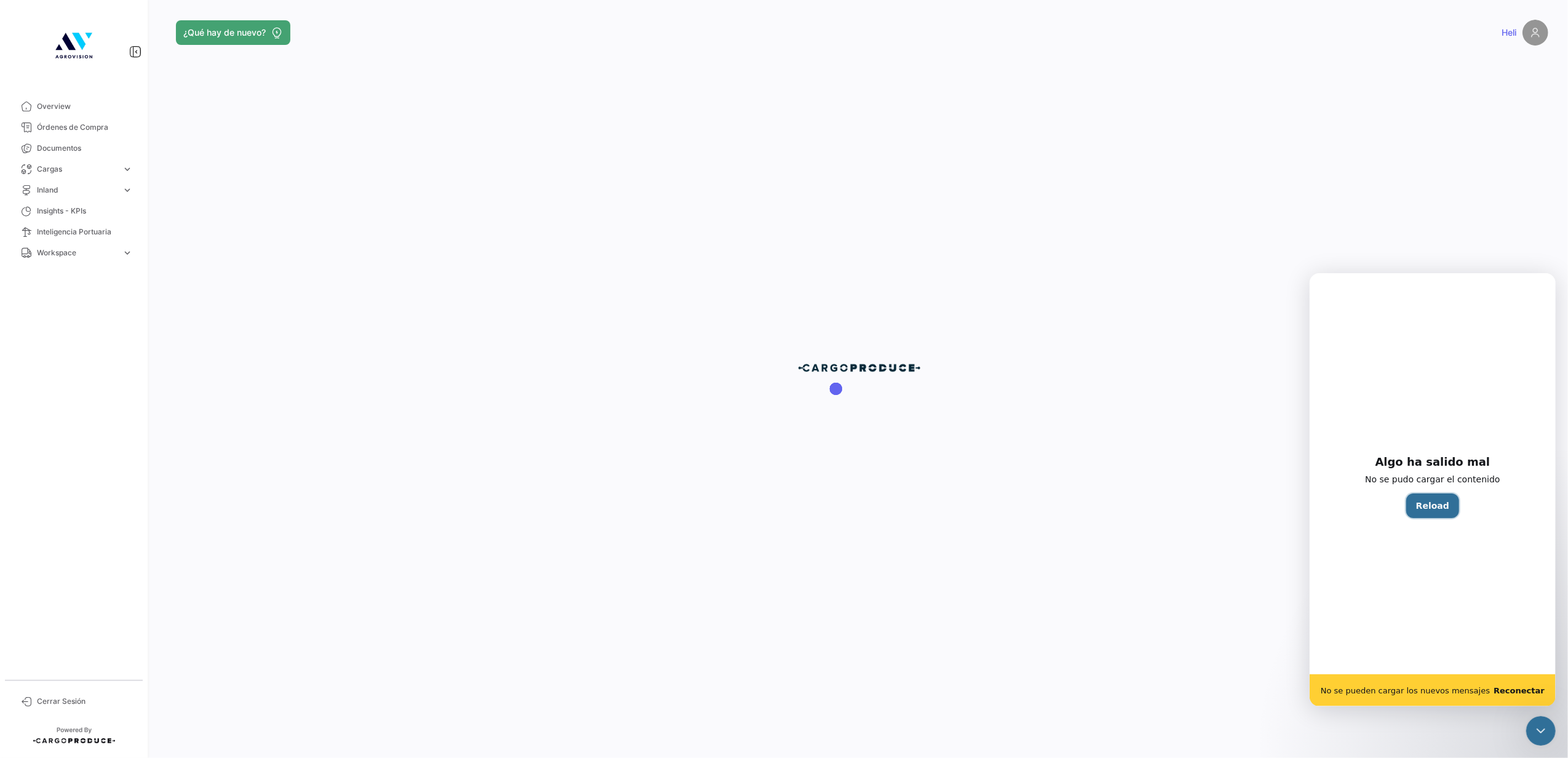
click at [1447, 505] on button "Reload" at bounding box center [1431, 505] width 52 height 25
click at [1524, 691] on b "Reconectar" at bounding box center [1517, 690] width 51 height 9
click at [1518, 689] on b "Reconectar" at bounding box center [1517, 690] width 51 height 9
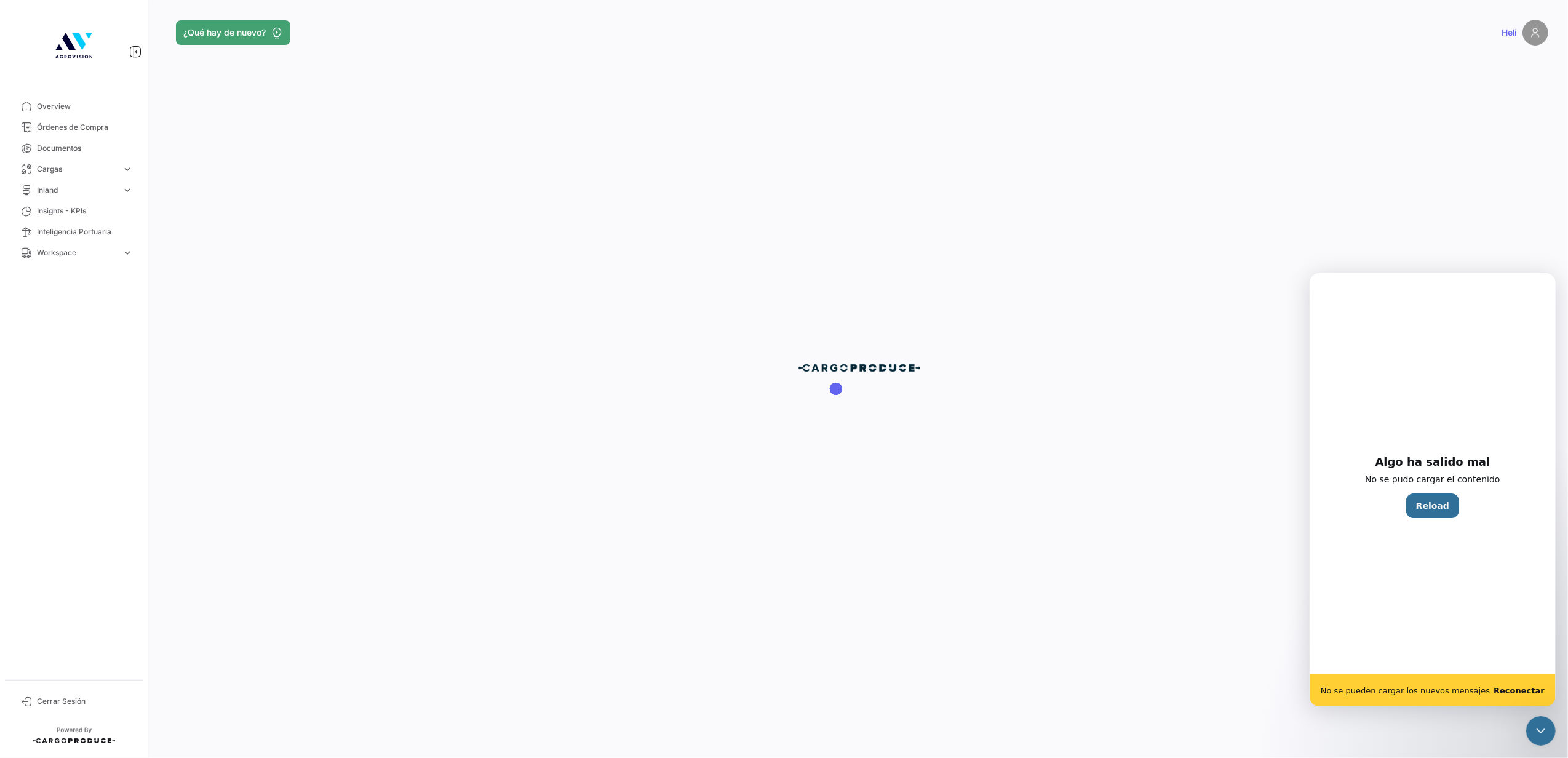
click at [1518, 689] on b "Reconectar" at bounding box center [1517, 690] width 51 height 9
